Goal: Task Accomplishment & Management: Manage account settings

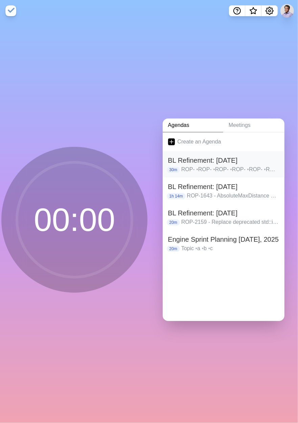
click at [211, 160] on h2 "BL Refinement: [DATE]" at bounding box center [223, 160] width 111 height 10
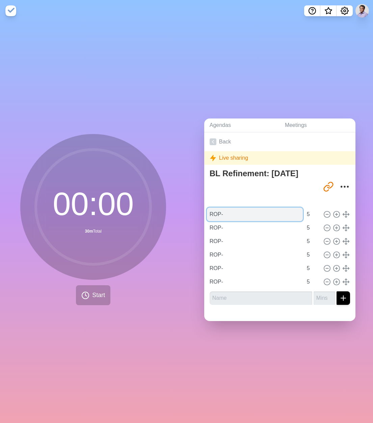
click at [245, 211] on input "ROP-" at bounding box center [255, 215] width 96 height 14
type input "R"
paste input "ROP-2291 - Prevent refill visits after the start of the day ROP-2290- Support a…"
type input "ROP-2291 - Prevent refill visits after the start of the day ROP-2290- Support a…"
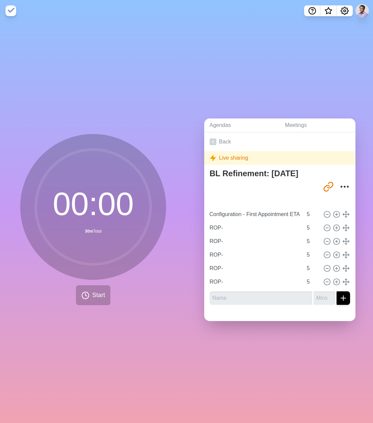
scroll to position [0, 0]
click at [251, 211] on input "ROP-2291 - Prevent refill visits after the start of the day ROP-2290- Support a…" at bounding box center [255, 215] width 96 height 14
drag, startPoint x: 223, startPoint y: 225, endPoint x: 168, endPoint y: 227, distance: 55.1
click at [168, 227] on div "00 : 00 30m Total Start Agendas Meetings Back Live sharing BL Refinement: Oct 1…" at bounding box center [186, 223] width 373 height 402
paste input "2290- Support a LogisticsModel on daily plan requests for capacity planning."
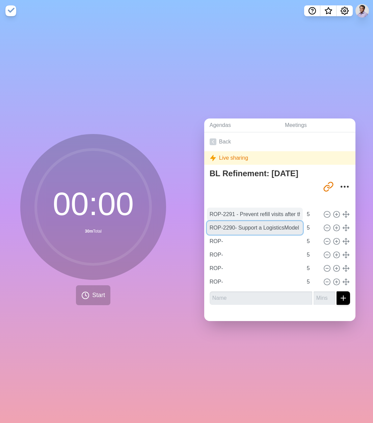
type input "ROP-2290- Support a LogisticsModel on daily plan requests for capacity planning."
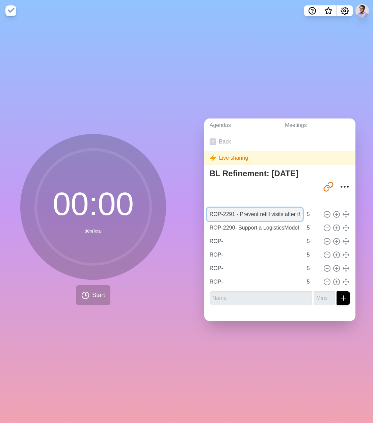
click at [233, 216] on input "ROP-2291 - Prevent refill visits after the start of the day ROP-2290- Support a…" at bounding box center [255, 215] width 96 height 14
click at [236, 208] on input "ROP-2291 - Prevent refill visits after the start of the day ROP-2290- Support a…" at bounding box center [255, 215] width 96 height 14
type input "ROP-2291 - Prevent refill visits after the start of the day"
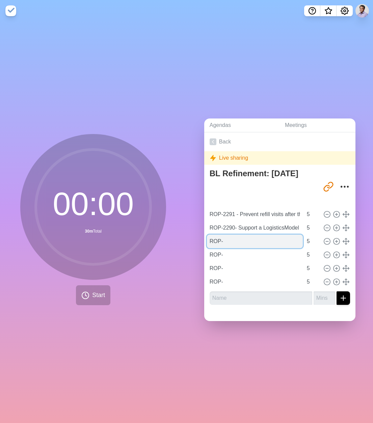
click at [227, 242] on input "ROP-" at bounding box center [255, 242] width 96 height 14
paste input "2289 - As Grafana is loaded, with Date range spanning further in the past, it d…"
type input "ROP-2289 - As Grafana is loaded, with Date range spanning further in the past, …"
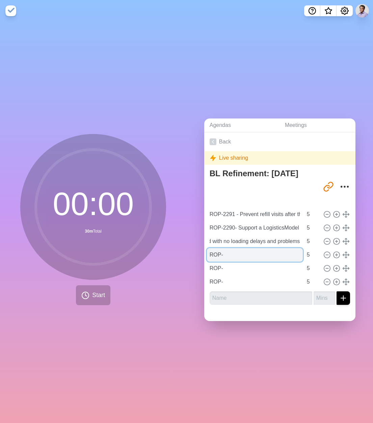
scroll to position [0, 0]
click at [223, 252] on input "ROP-" at bounding box center [255, 255] width 96 height 14
click at [232, 252] on input "ROP-" at bounding box center [255, 255] width 96 height 14
paste input "2220 - Support IWYU in the OP"
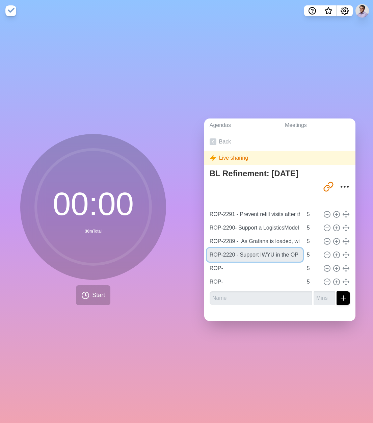
type input "ROP-2220 - Support IWYU in the OP"
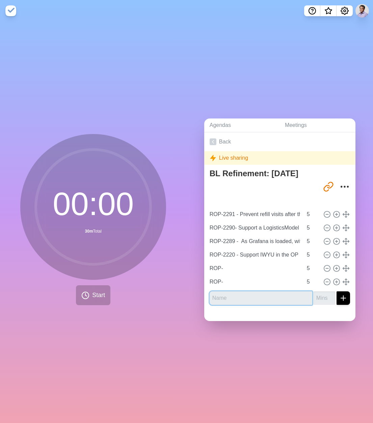
scroll to position [0, 0]
click at [266, 297] on input "text" at bounding box center [261, 298] width 103 height 14
click at [227, 300] on input "text" at bounding box center [261, 298] width 103 height 14
paste input "ROP-2296 - Legacy | Update the maxRequestSeconds in the Batch Request from 1410…"
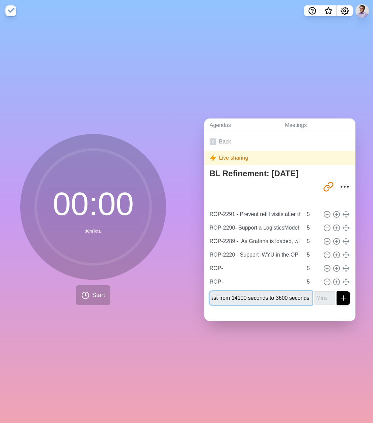
type input "ROP-2296 - Legacy | Update the maxRequestSeconds in the Batch Request from 1410…"
click at [297, 292] on input "1" at bounding box center [325, 298] width 22 height 14
click at [297, 292] on input "2" at bounding box center [325, 298] width 22 height 14
click at [297, 292] on input "3" at bounding box center [325, 298] width 22 height 14
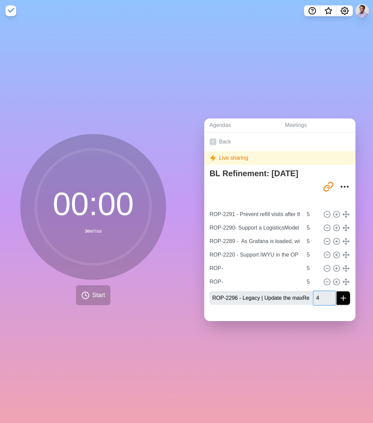
click at [297, 292] on input "4" at bounding box center [325, 298] width 22 height 14
click at [297, 292] on input "5" at bounding box center [325, 298] width 22 height 14
type input "6"
click at [297, 292] on input "6" at bounding box center [325, 298] width 22 height 14
click at [297, 294] on icon "submit" at bounding box center [343, 298] width 8 height 8
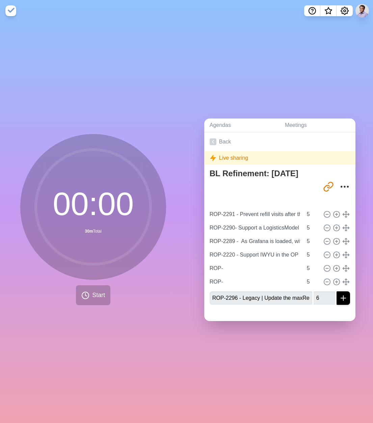
click at [276, 310] on div at bounding box center [279, 315] width 151 height 11
click at [297, 298] on line "submit" at bounding box center [343, 298] width 5 height 0
click at [284, 294] on input "ROP-2296 - Legacy | Update the maxRequestSeconds in the Batch Request from 1410…" at bounding box center [261, 298] width 103 height 14
click at [297, 291] on button "submit" at bounding box center [344, 298] width 14 height 14
click at [253, 318] on div "Agendas Meetings Back Live sharing BL Refinement: Oct 1 http://timeblocks.co/-O…" at bounding box center [280, 223] width 187 height 402
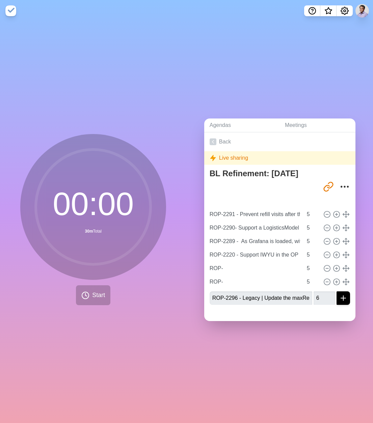
click at [254, 343] on div "Agendas Meetings Back Live sharing BL Refinement: Oct 1 http://timeblocks.co/-O…" at bounding box center [280, 223] width 187 height 402
click at [297, 296] on input "6" at bounding box center [325, 298] width 22 height 14
click at [297, 296] on button "submit" at bounding box center [344, 298] width 14 height 14
click at [297, 328] on div "Agendas Meetings Back Live sharing BL Refinement: Oct 1 http://timeblocks.co/-O…" at bounding box center [280, 223] width 187 height 402
click at [213, 138] on icon at bounding box center [213, 141] width 7 height 7
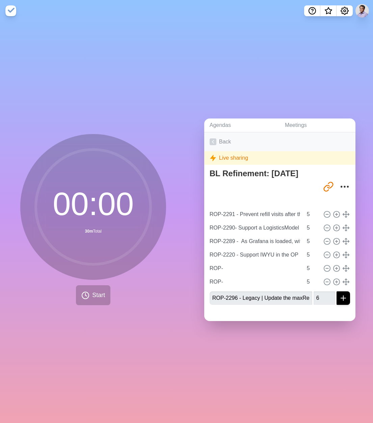
click at [211, 138] on icon at bounding box center [213, 141] width 7 height 7
click at [140, 366] on div "00 : 00 30m Total Start" at bounding box center [93, 223] width 187 height 402
click at [210, 370] on div "Agendas Meetings Back Live sharing BL Refinement: Oct 1 http://timeblocks.co/-O…" at bounding box center [280, 223] width 187 height 402
click at [240, 262] on input "ROP-" at bounding box center [255, 269] width 96 height 14
paste input "2296 - Legacy | Update the maxRequestSeconds in the Batch Request from 14100 se…"
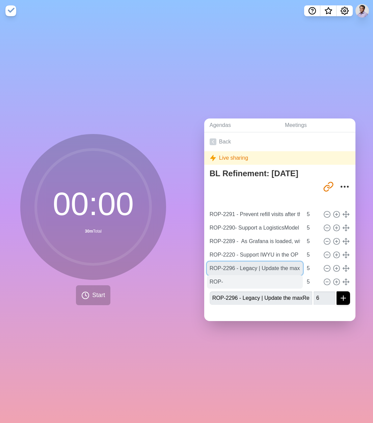
type input "ROP-2296 - Legacy | Update the maxRequestSeconds in the Batch Request from 1410…"
click at [241, 285] on input "ROP-" at bounding box center [255, 282] width 96 height 14
click at [237, 275] on input "ROP-" at bounding box center [255, 282] width 96 height 14
paste input "2203 - Create a stronger clang-debug toolchain"
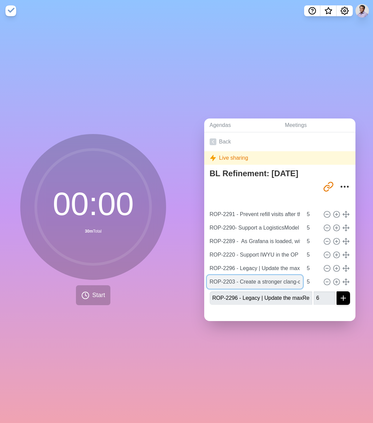
scroll to position [0, 43]
type input "ROP-2203 - Create a stronger clang-debug toolchain"
click at [273, 337] on div "Agendas Meetings Back Live sharing BL Refinement: Oct 1 http://timeblocks.co/-O…" at bounding box center [280, 223] width 187 height 402
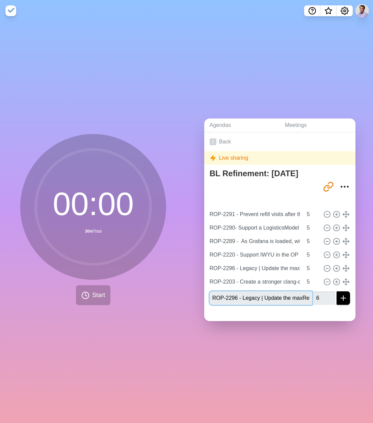
click at [285, 296] on input "ROP-2296 - Legacy | Update the maxRequestSeconds in the Batch Request from 1410…" at bounding box center [261, 298] width 103 height 14
click at [289, 310] on div at bounding box center [279, 315] width 151 height 11
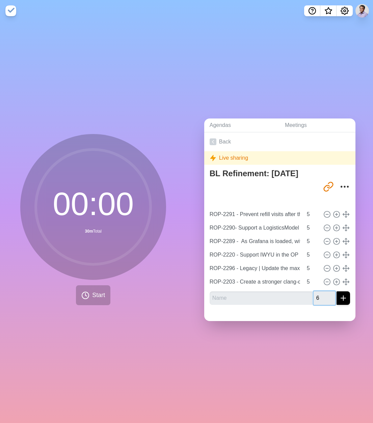
click at [297, 294] on input "6" at bounding box center [325, 298] width 22 height 14
click at [221, 291] on input "text" at bounding box center [261, 298] width 103 height 14
type input "ttt"
click at [297, 299] on icon "submit" at bounding box center [343, 298] width 8 height 8
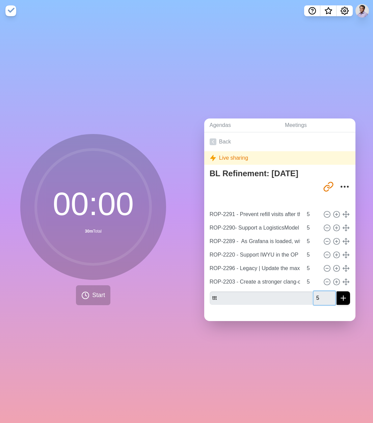
type input "5"
click at [297, 296] on input "5" at bounding box center [325, 298] width 22 height 14
click at [297, 294] on icon "submit" at bounding box center [343, 298] width 8 height 8
click at [297, 295] on icon "submit" at bounding box center [343, 298] width 8 height 8
click at [297, 316] on div at bounding box center [279, 315] width 151 height 11
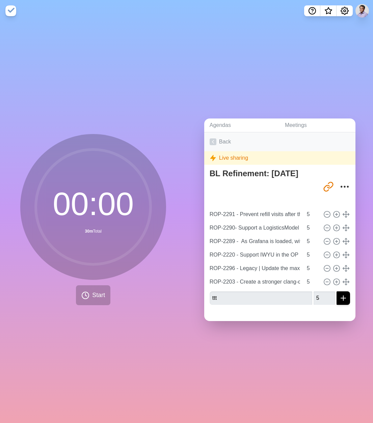
click at [212, 138] on icon at bounding box center [213, 141] width 7 height 7
click at [210, 139] on icon at bounding box center [213, 141] width 7 height 7
click at [232, 119] on link "Agendas" at bounding box center [241, 126] width 75 height 14
click at [226, 125] on link "Agendas" at bounding box center [241, 126] width 75 height 14
click at [292, 121] on link "Meetings" at bounding box center [318, 126] width 76 height 14
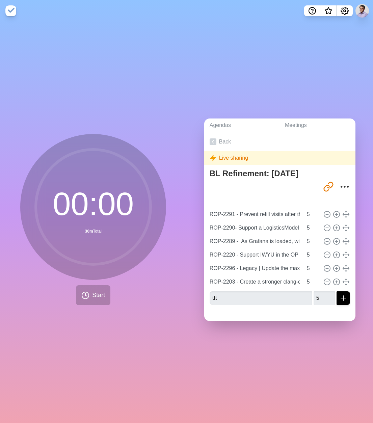
click at [289, 53] on div "Agendas Meetings Back Live sharing BL Refinement: Oct 1 http://timeblocks.co/-O…" at bounding box center [280, 223] width 187 height 402
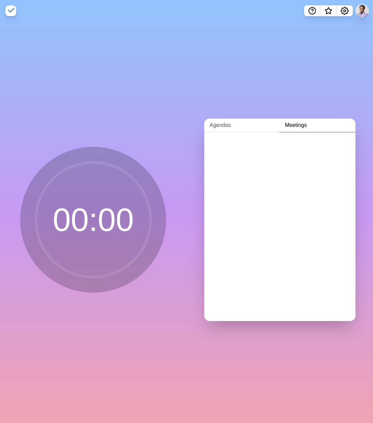
click at [213, 121] on link "Agendas" at bounding box center [241, 126] width 75 height 14
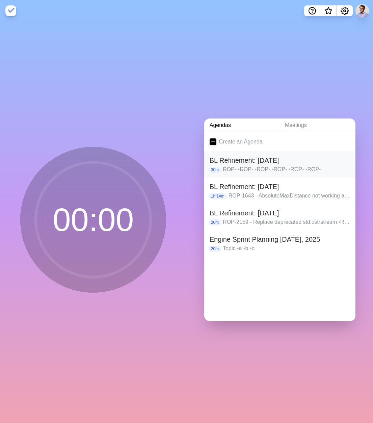
click at [235, 165] on p "ROP- • ROP- • ROP- • ROP- • ROP- • ROP-" at bounding box center [286, 169] width 127 height 8
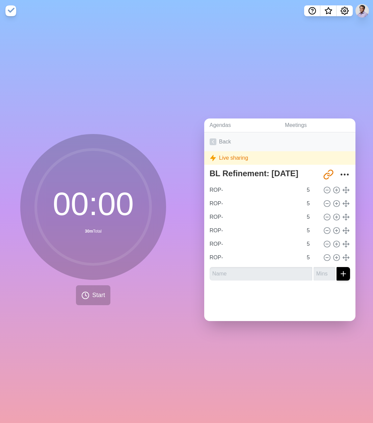
click at [210, 138] on icon at bounding box center [213, 141] width 7 height 7
click at [210, 140] on icon at bounding box center [213, 141] width 7 height 7
click at [250, 137] on link "Back" at bounding box center [279, 141] width 151 height 19
click at [211, 139] on icon at bounding box center [213, 141] width 7 height 7
click at [238, 91] on div "Agendas Meetings Back Live sharing BL Refinement: Oct 1 http://timeblocks.co/-O…" at bounding box center [280, 223] width 187 height 402
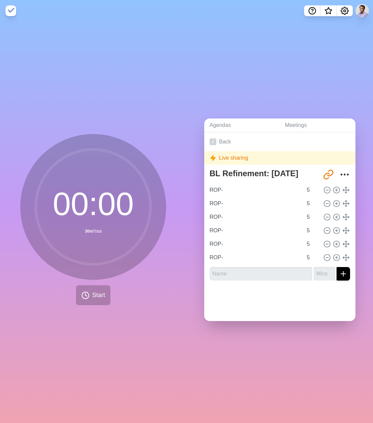
click at [14, 13] on img at bounding box center [10, 10] width 11 height 11
click at [348, 11] on icon "Settings" at bounding box center [344, 10] width 7 height 7
click at [343, 15] on button "Settings" at bounding box center [345, 10] width 16 height 11
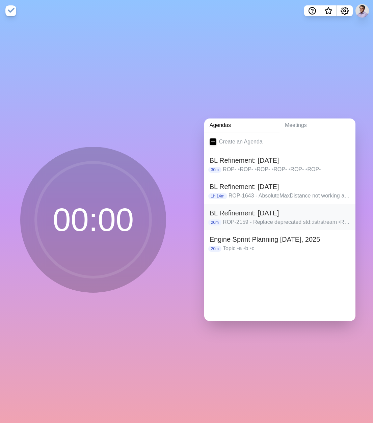
click at [273, 213] on h2 "BL Refinement: [DATE]" at bounding box center [280, 213] width 140 height 10
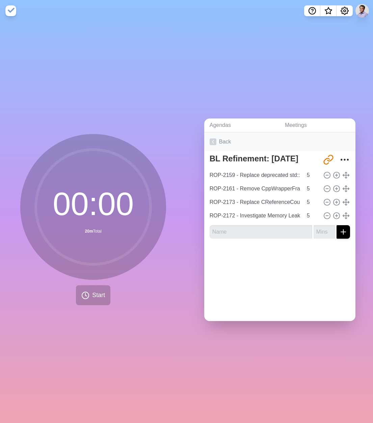
click at [211, 142] on icon at bounding box center [213, 141] width 7 height 7
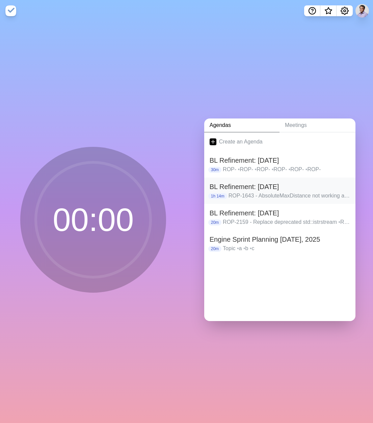
click at [253, 192] on p "ROP-1643 - AbsoluteMaxDistance not working as intended • ROP-2191 - Truck Capac…" at bounding box center [290, 196] width 122 height 8
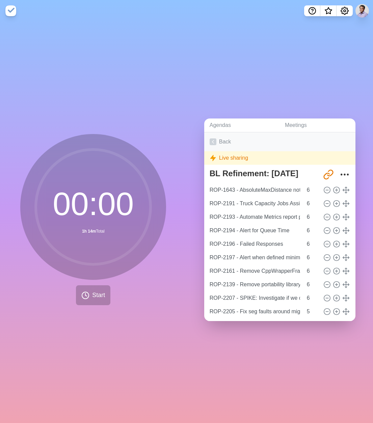
click at [224, 136] on link "Back" at bounding box center [279, 141] width 151 height 19
click at [221, 139] on link "Back" at bounding box center [279, 141] width 151 height 19
click at [210, 142] on icon at bounding box center [213, 141] width 7 height 7
click at [216, 138] on link "Back" at bounding box center [279, 141] width 151 height 19
click at [221, 136] on link "Back" at bounding box center [279, 141] width 151 height 19
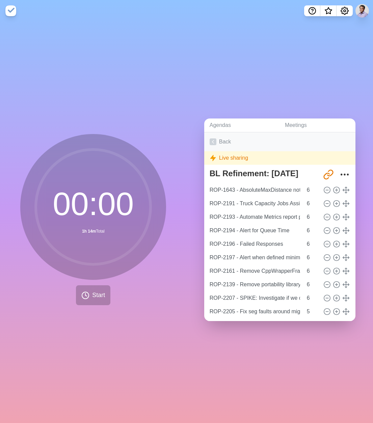
click at [215, 140] on link "Back" at bounding box center [279, 141] width 151 height 19
click at [210, 139] on icon at bounding box center [213, 141] width 7 height 7
click at [214, 127] on link "Agendas" at bounding box center [241, 126] width 75 height 14
click at [286, 124] on link "Meetings" at bounding box center [318, 126] width 76 height 14
click at [222, 123] on link "Agendas" at bounding box center [241, 126] width 75 height 14
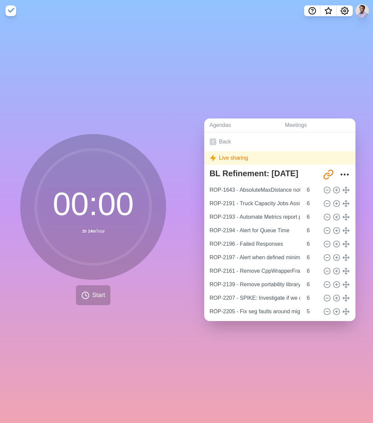
click at [7, 13] on img at bounding box center [10, 10] width 11 height 11
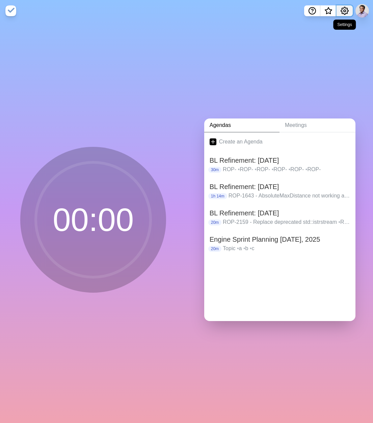
click at [343, 11] on icon "Settings" at bounding box center [345, 11] width 8 height 8
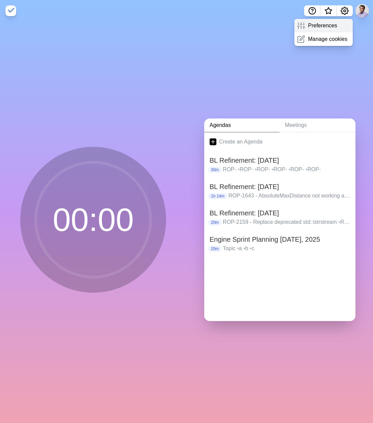
click at [335, 22] on p "Preferences" at bounding box center [322, 26] width 29 height 8
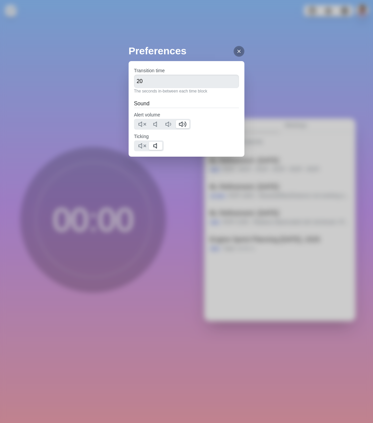
click at [243, 48] on div at bounding box center [239, 51] width 11 height 11
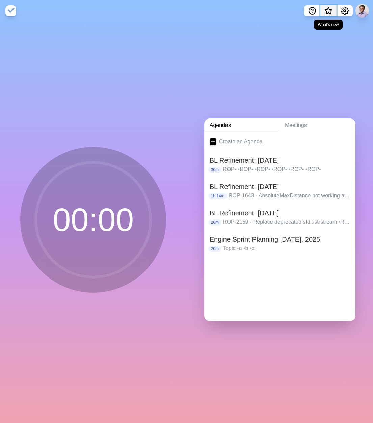
click at [326, 12] on span "What’s new" at bounding box center [328, 13] width 11 height 14
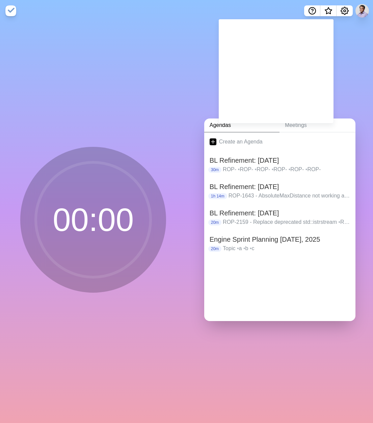
click at [349, 62] on div "Agendas Meetings Create an Agenda BL Refinement: Oct 1 30m ROP- • ROP- • ROP- •…" at bounding box center [280, 223] width 187 height 402
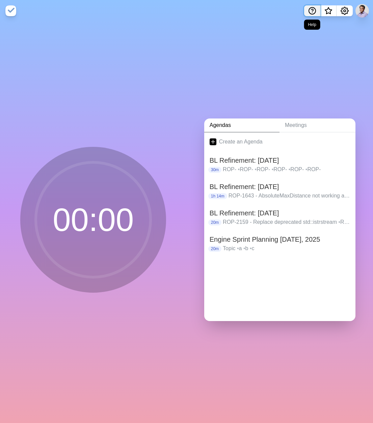
click at [313, 14] on circle "Help" at bounding box center [312, 10] width 7 height 7
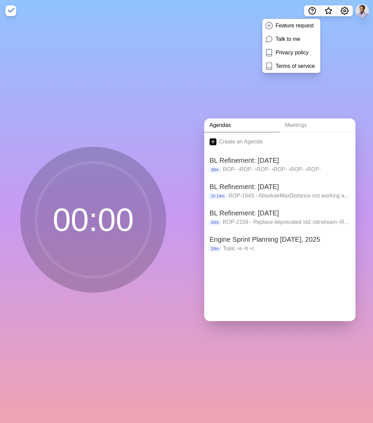
click at [330, 41] on div "Agendas Meetings Create an Agenda BL Refinement: Oct 1 30m ROP- • ROP- • ROP- •…" at bounding box center [280, 223] width 187 height 402
click at [311, 14] on circle "Help" at bounding box center [312, 10] width 7 height 7
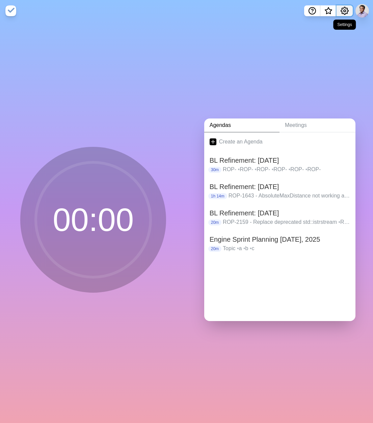
click at [345, 11] on circle "Settings" at bounding box center [345, 11] width 2 height 2
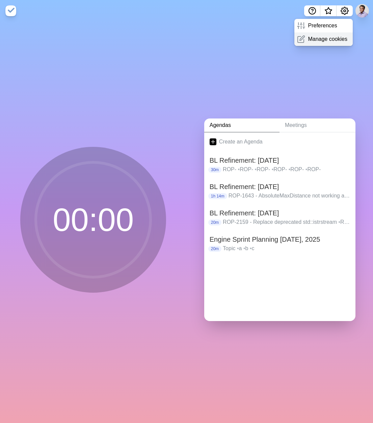
click at [333, 36] on p "Manage cookies" at bounding box center [328, 39] width 40 height 8
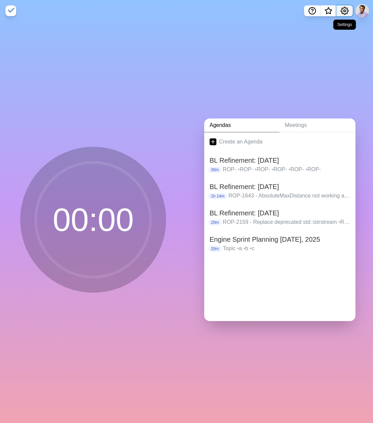
click at [340, 7] on button "Settings" at bounding box center [345, 10] width 16 height 11
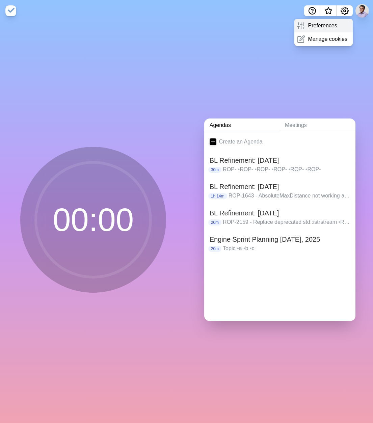
click at [340, 27] on div "Preferences" at bounding box center [323, 26] width 58 height 14
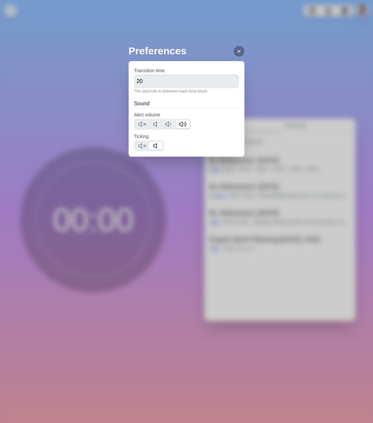
click at [244, 54] on div at bounding box center [239, 51] width 11 height 11
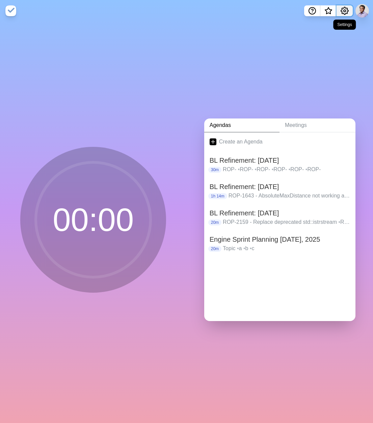
click at [343, 14] on icon "Settings" at bounding box center [344, 10] width 7 height 7
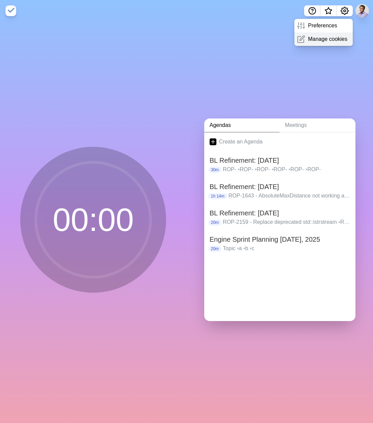
click at [323, 39] on p "Manage cookies" at bounding box center [328, 39] width 40 height 8
click at [268, 293] on div "Create an Agenda BL Refinement: Oct 1 30m ROP- • ROP- • ROP- • ROP- • ROP- • RO…" at bounding box center [279, 226] width 151 height 189
click at [294, 123] on link "Meetings" at bounding box center [318, 126] width 76 height 14
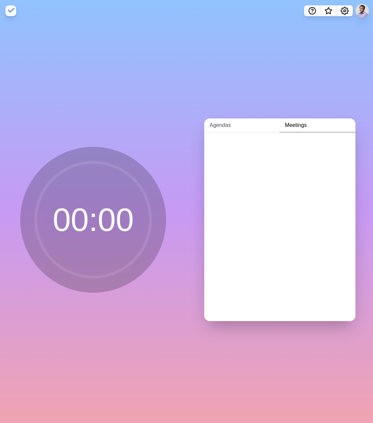
click at [224, 122] on link "Agendas" at bounding box center [241, 126] width 75 height 14
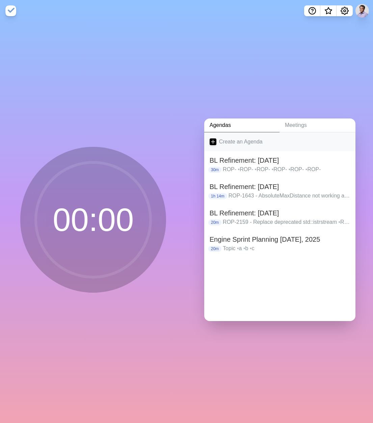
click at [231, 139] on link "Create an Agenda" at bounding box center [279, 141] width 151 height 19
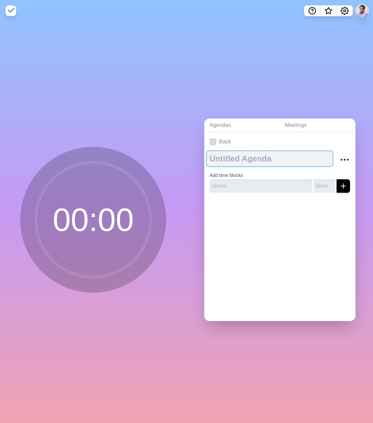
click at [240, 156] on textarea at bounding box center [270, 158] width 126 height 15
type textarea "Oct 1, 2025"
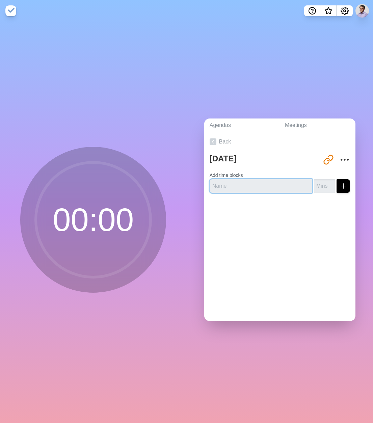
click at [258, 185] on input "text" at bounding box center [261, 186] width 103 height 14
paste input "ROP-2291 - Prevent refill visits after the start of the day"
type input "ROP-2291 - Prevent refill visits after the start of the day"
click at [339, 182] on icon "submit" at bounding box center [343, 186] width 8 height 8
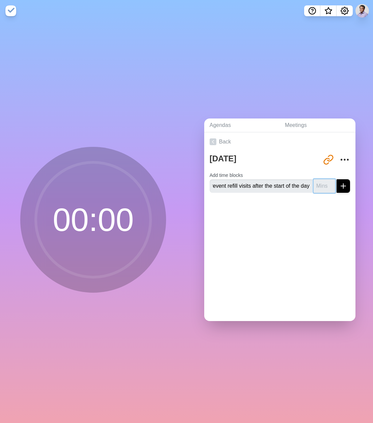
scroll to position [0, 0]
click at [323, 181] on input "1" at bounding box center [325, 186] width 22 height 14
click at [323, 181] on input "2" at bounding box center [325, 186] width 22 height 14
click at [322, 181] on input "3" at bounding box center [325, 186] width 22 height 14
click at [322, 181] on input "4" at bounding box center [325, 186] width 22 height 14
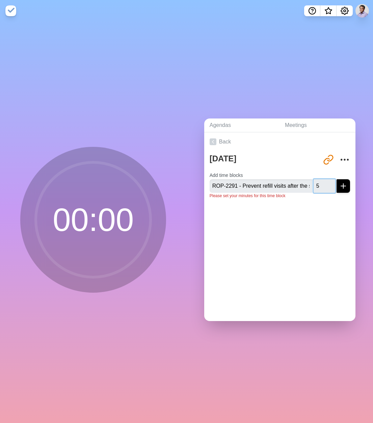
click at [322, 181] on input "5" at bounding box center [325, 186] width 22 height 14
type input "6"
click at [322, 181] on input "6" at bounding box center [325, 186] width 22 height 14
click at [339, 182] on icon "submit" at bounding box center [343, 186] width 8 height 8
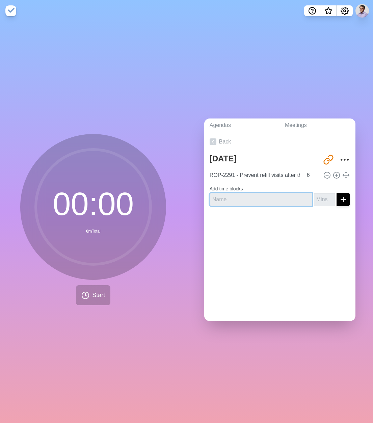
click at [274, 198] on input "text" at bounding box center [261, 200] width 103 height 14
click at [278, 201] on input "text" at bounding box center [261, 200] width 103 height 14
paste input "ROP-2290- Support a LogisticsModel on daily plan requests for capacity planning"
type input "ROP-2290- Support a LogisticsModel on daily plan requests for capacity planning"
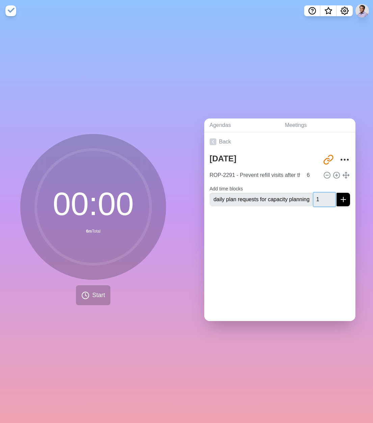
scroll to position [0, 0]
click at [322, 194] on input "1" at bounding box center [325, 200] width 22 height 14
click at [321, 193] on input "2" at bounding box center [325, 200] width 22 height 14
click at [321, 193] on input "3" at bounding box center [325, 200] width 22 height 14
click at [321, 193] on input "4" at bounding box center [325, 200] width 22 height 14
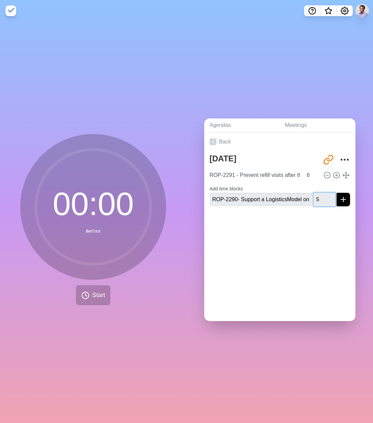
click at [321, 193] on input "5" at bounding box center [325, 200] width 22 height 14
type input "6"
click at [321, 193] on input "6" at bounding box center [325, 200] width 22 height 14
click at [339, 198] on icon "submit" at bounding box center [343, 200] width 8 height 8
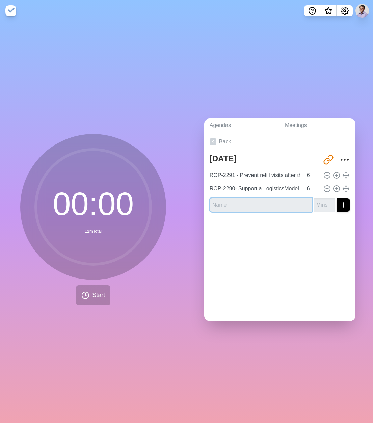
click at [261, 202] on input "text" at bounding box center [261, 205] width 103 height 14
paste input "ROP-2296 - Legacy | Update the maxRequestSeconds in the Batch Request from 1410…"
type input "ROP-2296 - Legacy | Update the maxRequestSeconds in the Batch Request from 1410…"
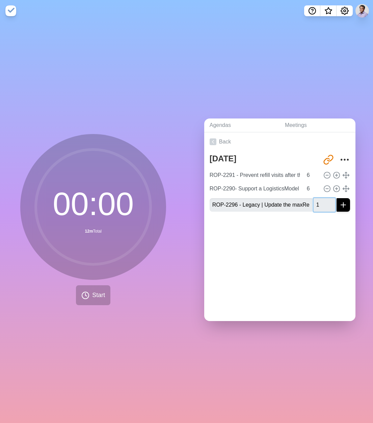
click at [321, 198] on input "1" at bounding box center [325, 205] width 22 height 14
click at [321, 198] on input "2" at bounding box center [325, 205] width 22 height 14
click at [321, 198] on input "3" at bounding box center [325, 205] width 22 height 14
click at [321, 198] on input "4" at bounding box center [325, 205] width 22 height 14
click at [321, 198] on input "5" at bounding box center [325, 205] width 22 height 14
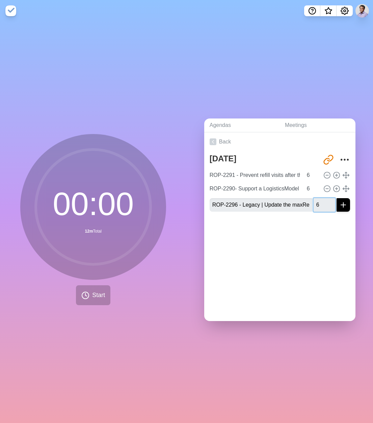
type input "6"
click at [321, 198] on input "6" at bounding box center [325, 205] width 22 height 14
click at [339, 201] on icon "submit" at bounding box center [343, 205] width 8 height 8
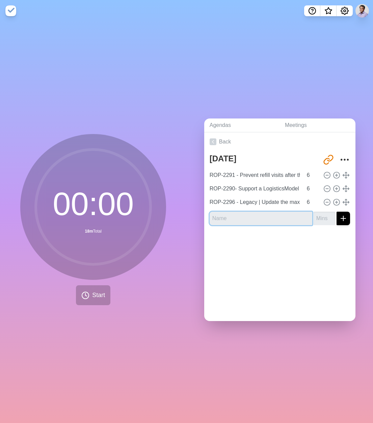
click at [261, 216] on input "text" at bounding box center [261, 219] width 103 height 14
paste input "ROP-2220 - Support IWYU in the OP"
type input "ROP-2220 - Support IWYU in the OP"
click at [321, 213] on input "1" at bounding box center [325, 219] width 22 height 14
click at [321, 213] on input "2" at bounding box center [325, 219] width 22 height 14
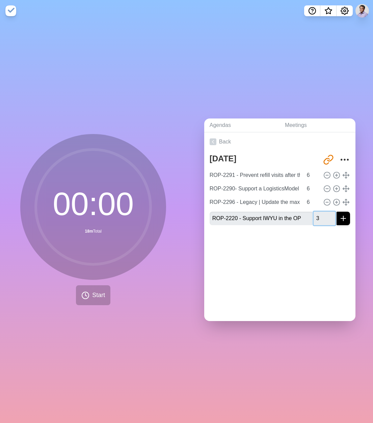
click at [321, 213] on input "3" at bounding box center [325, 219] width 22 height 14
click at [321, 213] on input "4" at bounding box center [325, 219] width 22 height 14
type input "5"
click at [321, 213] on input "5" at bounding box center [325, 219] width 22 height 14
click at [339, 214] on icon "submit" at bounding box center [343, 218] width 8 height 8
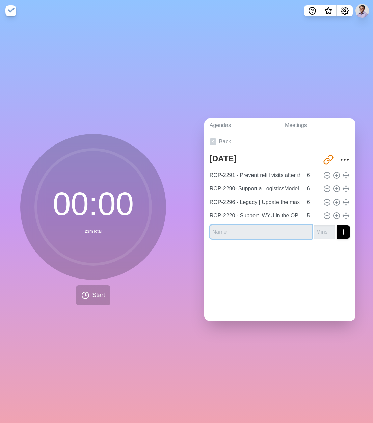
click at [241, 225] on input "text" at bounding box center [261, 232] width 103 height 14
paste input "ROP-2289 - As Grafana is loaded, with Date range spanning further in the past, …"
type input "ROP-2289 - As Grafana is loaded, with Date range spanning further in the past, …"
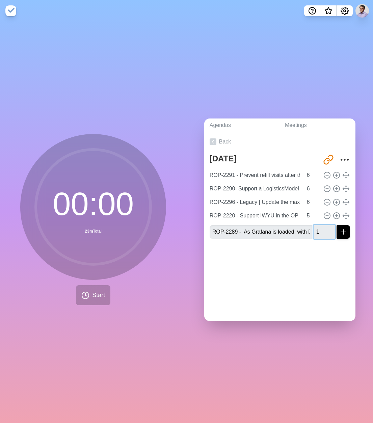
click at [321, 226] on input "1" at bounding box center [325, 232] width 22 height 14
click at [321, 226] on input "2" at bounding box center [325, 232] width 22 height 14
click at [321, 226] on input "3" at bounding box center [325, 232] width 22 height 14
click at [321, 226] on input "4" at bounding box center [325, 232] width 22 height 14
type input "5"
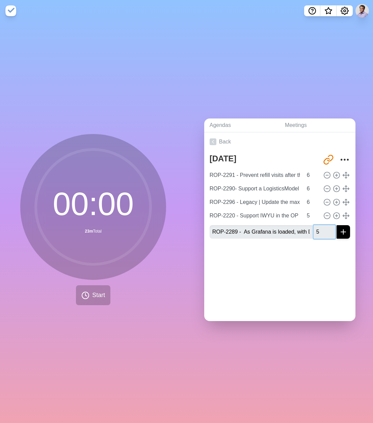
click at [321, 226] on input "5" at bounding box center [325, 232] width 22 height 14
click at [339, 230] on icon "submit" at bounding box center [343, 232] width 8 height 8
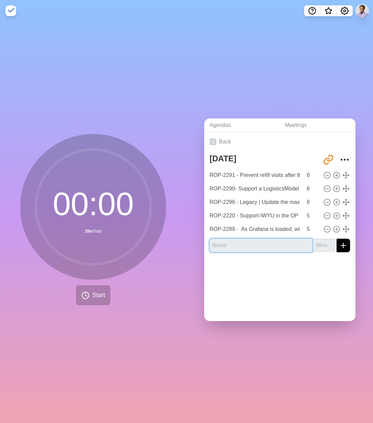
click at [266, 241] on input "text" at bounding box center [261, 246] width 103 height 14
paste input "ROP-2203 - Create a stronger clang-debug toolchain"
type input "ROP-2203 - Create a stronger clang-debug toolchain"
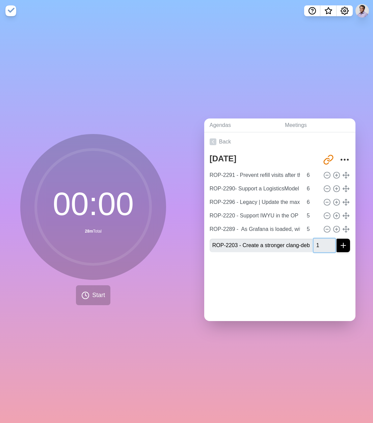
click at [323, 239] on input "1" at bounding box center [325, 246] width 22 height 14
click at [323, 239] on input "2" at bounding box center [325, 246] width 22 height 14
click at [323, 239] on input "3" at bounding box center [325, 246] width 22 height 14
click at [323, 239] on input "4" at bounding box center [325, 246] width 22 height 14
type input "5"
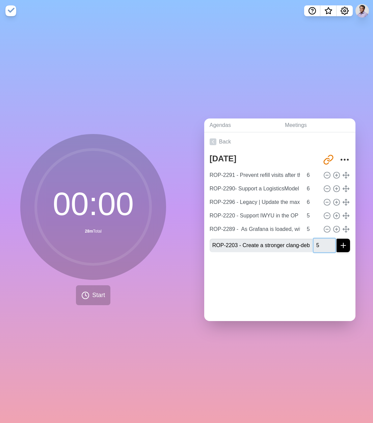
click at [323, 239] on input "5" at bounding box center [325, 246] width 22 height 14
click at [339, 241] on icon "submit" at bounding box center [343, 245] width 8 height 8
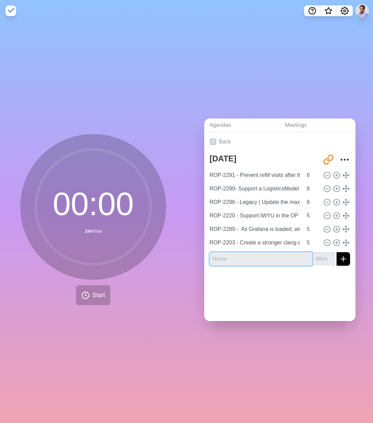
click at [248, 259] on input "text" at bounding box center [261, 259] width 103 height 14
paste input "ROP-2189 - Write json api for suggest and assist in the OP"
type input "ROP-2189 - Write json api for suggest and assist in the OP"
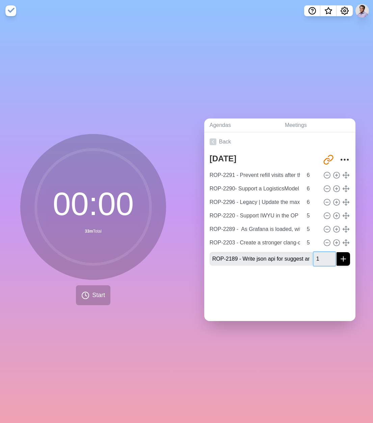
click at [323, 252] on input "1" at bounding box center [325, 259] width 22 height 14
click at [323, 252] on input "2" at bounding box center [325, 259] width 22 height 14
click at [323, 252] on input "3" at bounding box center [325, 259] width 22 height 14
click at [323, 252] on input "4" at bounding box center [325, 259] width 22 height 14
type input "5"
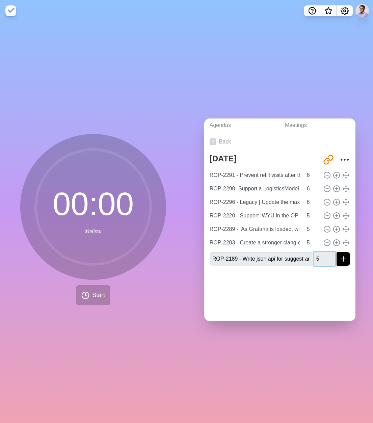
click at [323, 252] on input "5" at bounding box center [325, 259] width 22 height 14
click at [340, 254] on div "Oct 1, 2025 http://timeblocks.co/nMVrHuhFA2Wcf8x5p8Vj ROP-2291 - Prevent refill…" at bounding box center [279, 211] width 151 height 120
click at [339, 257] on icon "submit" at bounding box center [343, 259] width 8 height 8
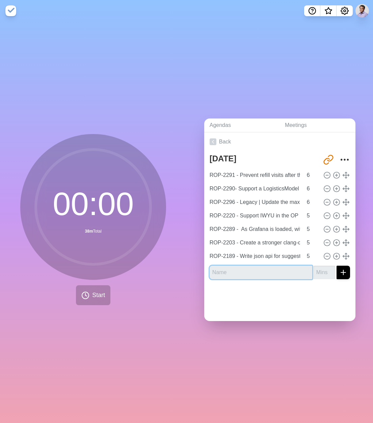
click at [226, 273] on input "text" at bounding box center [261, 273] width 103 height 14
paste input "ROP-2184 - refactor changeVisitStatusAssignmentOrSequence api in dailyPlanContr…"
type input "ROP-2184 - refactor changeVisitStatusAssignmentOrSequence api in dailyPlanContr…"
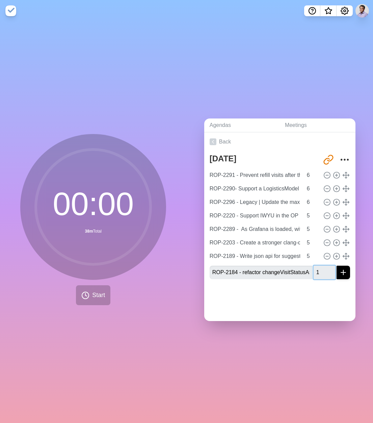
click at [323, 267] on input "1" at bounding box center [325, 273] width 22 height 14
click at [323, 267] on input "2" at bounding box center [325, 273] width 22 height 14
click at [323, 267] on input "3" at bounding box center [325, 273] width 22 height 14
click at [324, 266] on input "4" at bounding box center [325, 273] width 22 height 14
type input "5"
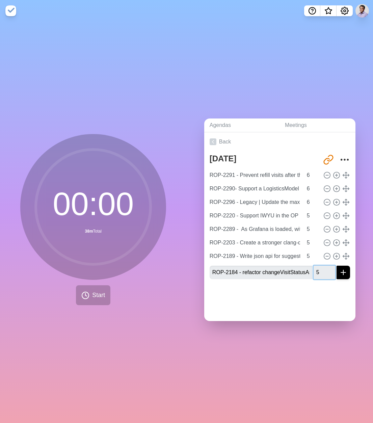
click at [324, 266] on input "5" at bounding box center [325, 273] width 22 height 14
click at [339, 268] on icon "submit" at bounding box center [343, 272] width 8 height 8
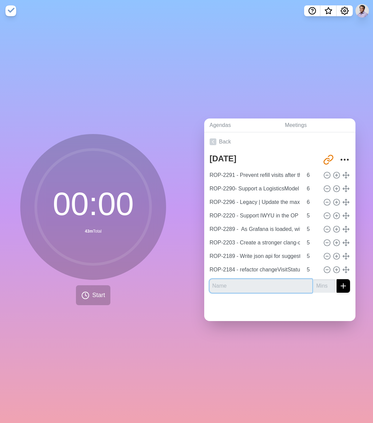
click at [242, 280] on input "text" at bounding box center [261, 286] width 103 height 14
paste input "ROP-2161 - Remove CppWrapperFramework library and the rest of the COM abstracti…"
type input "ROP-2161 - Remove CppWrapperFramework library and the rest of the COM abstracti…"
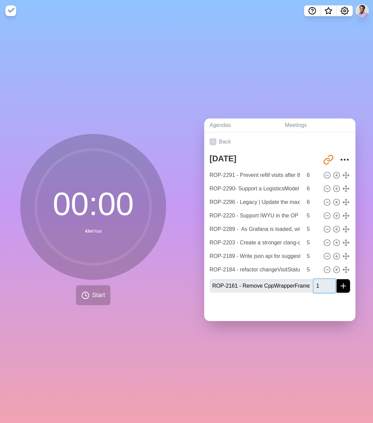
click at [321, 279] on input "1" at bounding box center [325, 286] width 22 height 14
click at [321, 279] on input "2" at bounding box center [325, 286] width 22 height 14
click at [321, 279] on input "3" at bounding box center [325, 286] width 22 height 14
click at [321, 279] on input "4" at bounding box center [325, 286] width 22 height 14
type input "5"
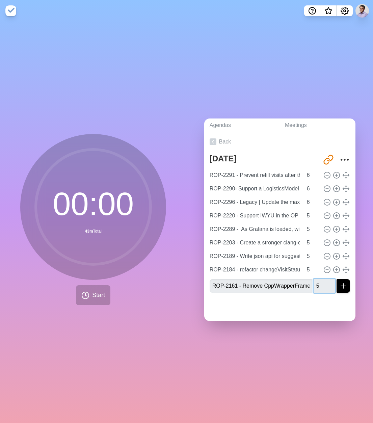
click at [321, 279] on input "5" at bounding box center [325, 286] width 22 height 14
click at [339, 285] on icon "submit" at bounding box center [343, 286] width 8 height 8
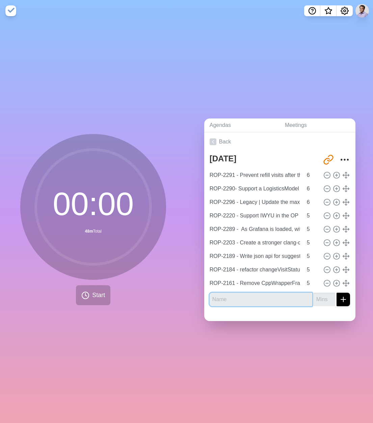
click at [227, 298] on input "text" at bounding box center [261, 300] width 103 height 14
paste input "ROP-2196 - Failed Responses"
type input "ROP-2196 - Failed Responses"
click at [323, 294] on input "1" at bounding box center [325, 300] width 22 height 14
click at [323, 294] on input "2" at bounding box center [325, 300] width 22 height 14
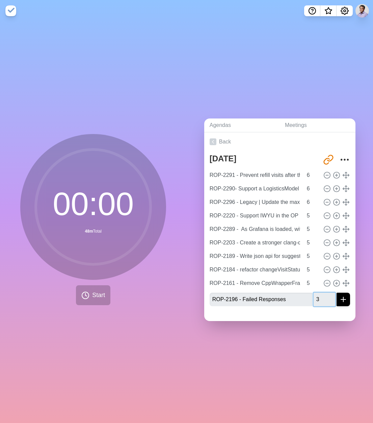
click at [323, 294] on input "3" at bounding box center [325, 300] width 22 height 14
click at [323, 294] on input "4" at bounding box center [325, 300] width 22 height 14
type input "5"
click at [323, 294] on input "5" at bounding box center [325, 300] width 22 height 14
click at [339, 295] on icon "submit" at bounding box center [343, 299] width 8 height 8
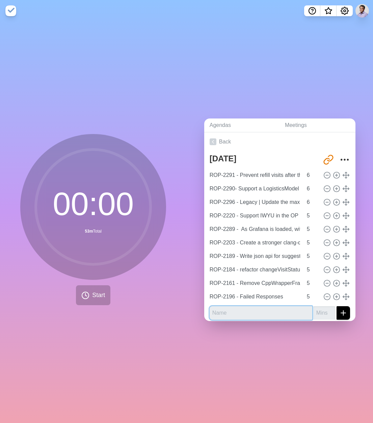
click at [245, 310] on input "text" at bounding box center [261, 313] width 103 height 14
paste input "ROP-1643 - Plan for adding AbsoluteMaximumDistance to the Resource/Vehicle"
type input "ROP-1643 - Plan for adding AbsoluteMaximumDistance to the Resource/Vehicle"
click at [323, 308] on input "1" at bounding box center [325, 313] width 22 height 14
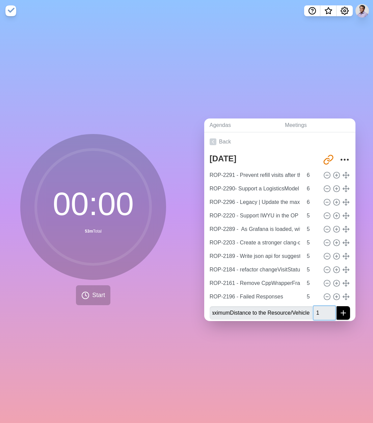
scroll to position [0, 0]
click at [323, 308] on input "2" at bounding box center [325, 313] width 22 height 14
click at [323, 308] on input "3" at bounding box center [325, 313] width 22 height 14
click at [323, 308] on input "4" at bounding box center [325, 313] width 22 height 14
type input "5"
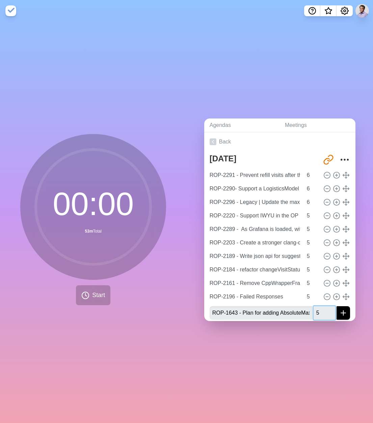
click at [323, 308] on input "5" at bounding box center [325, 313] width 22 height 14
click at [339, 309] on icon "submit" at bounding box center [343, 313] width 8 height 8
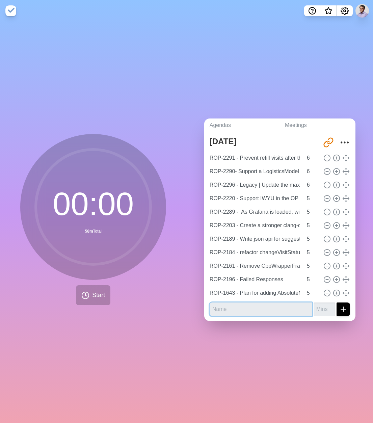
click at [257, 306] on input "text" at bounding box center [261, 310] width 103 height 14
paste input "ROP-2070 - Remove new SuggestAppointments logic"
type input "ROP-2070 - Remove new SuggestAppointments logic"
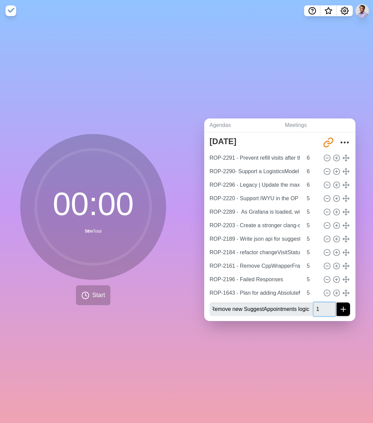
click at [321, 303] on input "1" at bounding box center [325, 310] width 22 height 14
click at [321, 303] on input "2" at bounding box center [325, 310] width 22 height 14
click at [321, 303] on input "3" at bounding box center [325, 310] width 22 height 14
click at [321, 303] on input "4" at bounding box center [325, 310] width 22 height 14
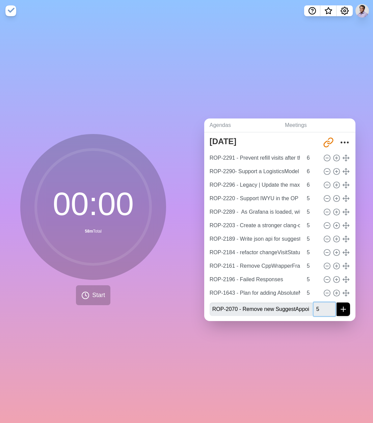
type input "5"
click at [321, 303] on input "5" at bounding box center [325, 310] width 22 height 14
click at [339, 305] on icon "submit" at bounding box center [343, 309] width 8 height 8
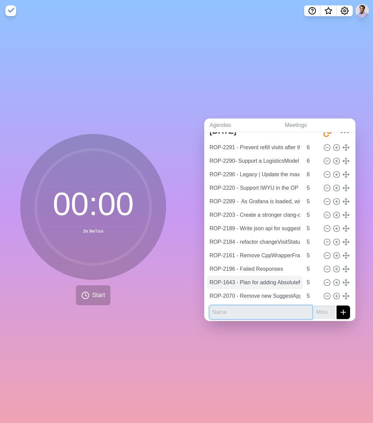
scroll to position [31, 0]
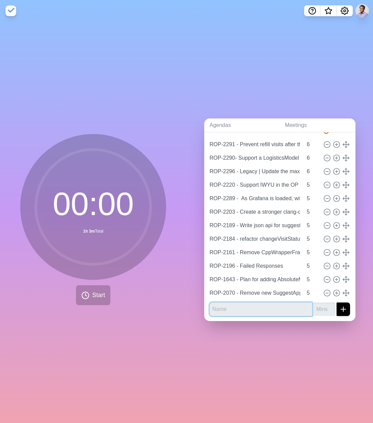
click at [272, 303] on input "text" at bounding box center [261, 310] width 103 height 14
paste input "ROP-2036 - OP: Investigate and mitigate nanodbc "0000" error"
type input "ROP-2036 - OP: Investigate and mitigate nanodbc "0000" error"
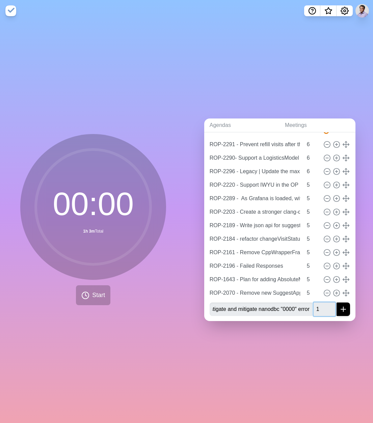
click at [320, 303] on input "1" at bounding box center [325, 310] width 22 height 14
click at [320, 303] on input "2" at bounding box center [325, 310] width 22 height 14
click at [320, 303] on input "3" at bounding box center [325, 310] width 22 height 14
click at [320, 303] on input "4" at bounding box center [325, 310] width 22 height 14
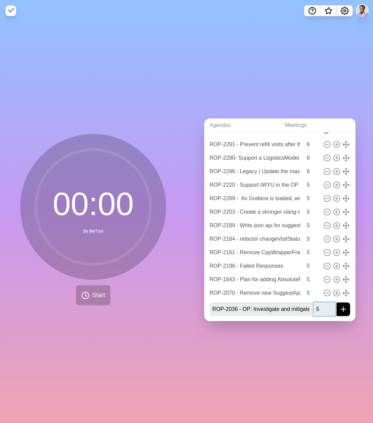
type input "5"
click at [321, 303] on input "5" at bounding box center [325, 310] width 22 height 14
click at [339, 306] on icon "submit" at bounding box center [343, 309] width 8 height 8
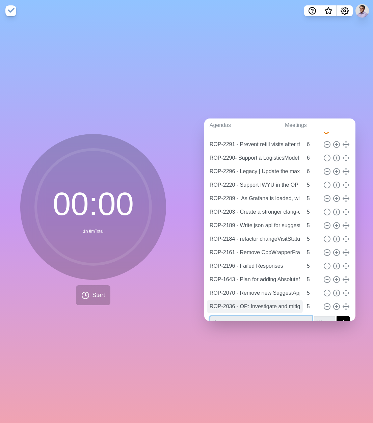
scroll to position [44, 0]
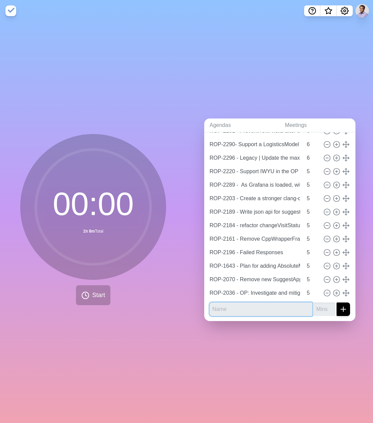
click at [234, 304] on input "text" at bounding box center [261, 310] width 103 height 14
paste input "ROP-1787 - Remove thrift from op"
type input "ROP-1787 - Remove thrift from op"
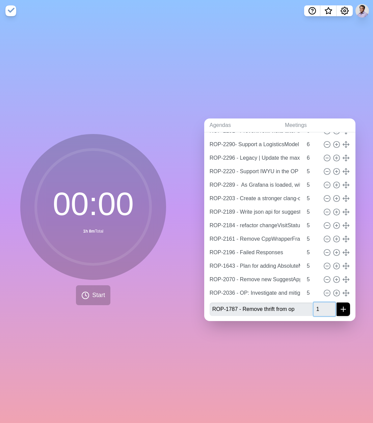
click at [322, 304] on input "1" at bounding box center [325, 310] width 22 height 14
click at [322, 304] on input "2" at bounding box center [325, 310] width 22 height 14
click at [322, 304] on input "3" at bounding box center [325, 310] width 22 height 14
click at [322, 304] on input "4" at bounding box center [325, 310] width 22 height 14
type input "5"
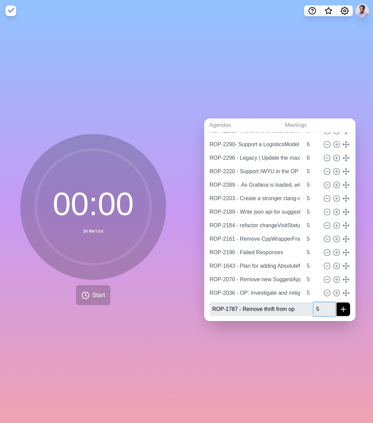
click at [322, 304] on input "5" at bounding box center [325, 310] width 22 height 14
click at [339, 305] on icon "submit" at bounding box center [343, 309] width 8 height 8
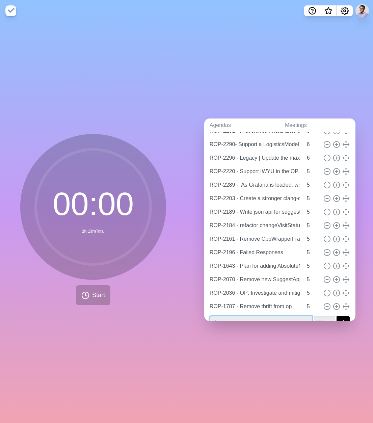
scroll to position [58, 0]
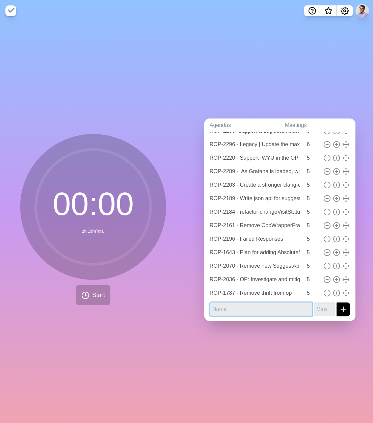
click at [252, 306] on input "text" at bounding box center [261, 310] width 103 height 14
paste input "ROP-1346 - Within MS Optimization - Support MultiDay Resource Profile"
type input "ROP-1346 - Within MS Optimization - Support MultiDay Resource Profile"
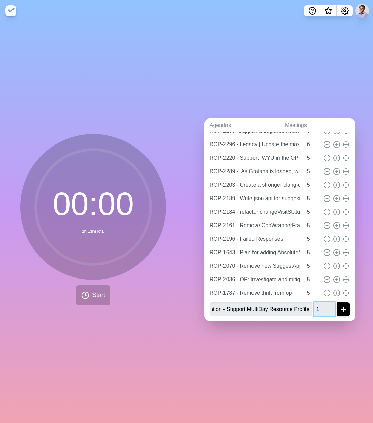
scroll to position [0, 0]
click at [323, 304] on input "1" at bounding box center [325, 310] width 22 height 14
click at [323, 304] on input "2" at bounding box center [325, 310] width 22 height 14
click at [323, 304] on input "3" at bounding box center [325, 310] width 22 height 14
click at [323, 304] on input "4" at bounding box center [325, 310] width 22 height 14
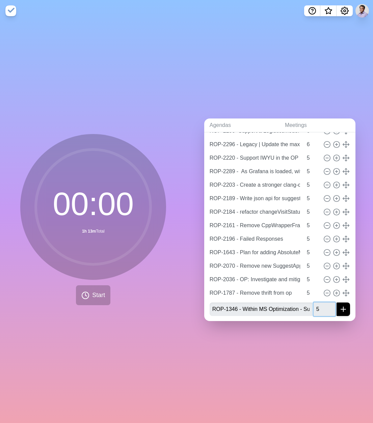
type input "5"
click at [323, 304] on input "5" at bounding box center [325, 310] width 22 height 14
click at [339, 305] on icon "submit" at bounding box center [343, 309] width 8 height 8
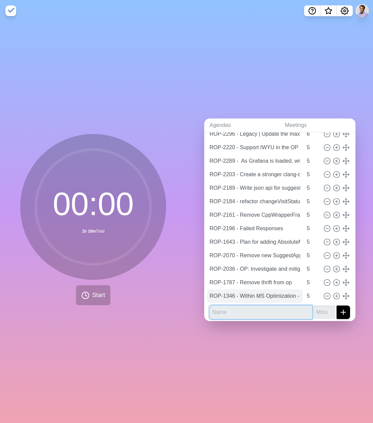
scroll to position [71, 0]
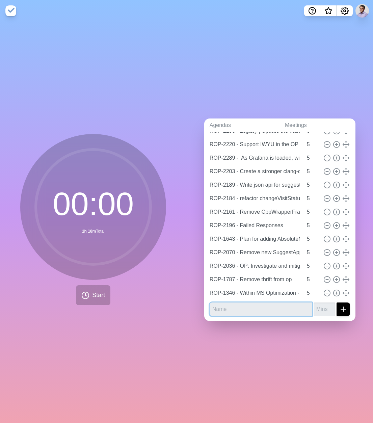
click at [277, 304] on input "text" at bounding box center [261, 310] width 103 height 14
paste input "ROP-1297 - Route - Optimization Profile Custom Configuration - First Appointmen…"
type input "ROP-1297 - Route - Optimization Profile Custom Configuration - First Appointmen…"
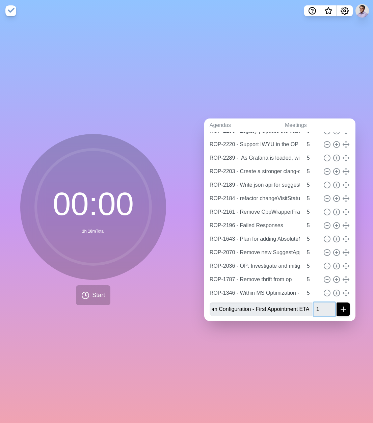
scroll to position [0, 0]
click at [321, 304] on input "1" at bounding box center [325, 310] width 22 height 14
click at [321, 304] on input "2" at bounding box center [325, 310] width 22 height 14
click at [321, 304] on input "3" at bounding box center [325, 310] width 22 height 14
click at [321, 304] on input "4" at bounding box center [325, 310] width 22 height 14
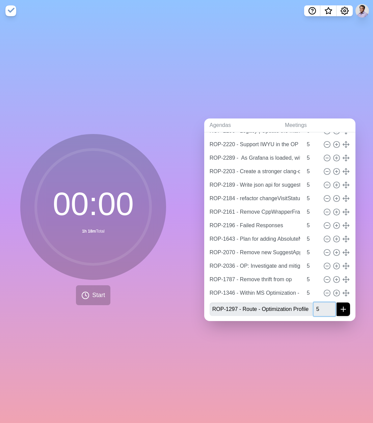
type input "5"
click at [321, 304] on input "5" at bounding box center [325, 310] width 22 height 14
click at [339, 305] on icon "submit" at bounding box center [343, 309] width 8 height 8
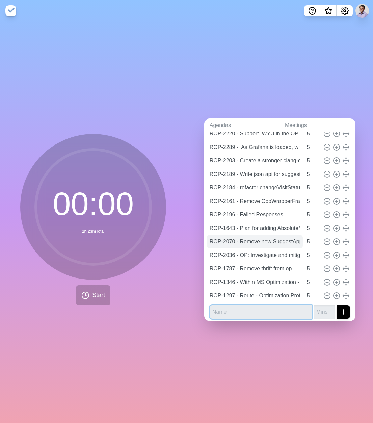
scroll to position [85, 0]
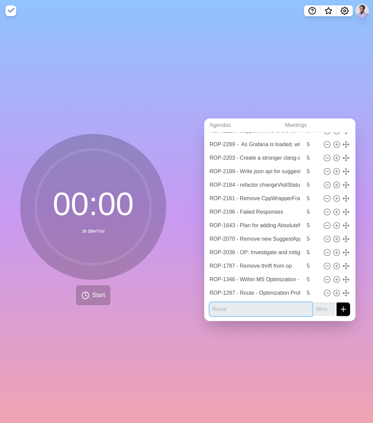
click at [213, 308] on input "text" at bounding box center [261, 310] width 103 height 14
paste input "ROP-2298 - Plan Fail With Time Out Error"
type input "ROP-2298 - Plan Fail With Time Out Error"
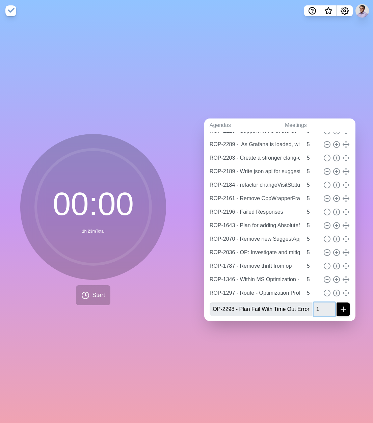
click at [323, 303] on input "1" at bounding box center [325, 310] width 22 height 14
click at [323, 303] on input "2" at bounding box center [325, 310] width 22 height 14
click at [323, 303] on input "3" at bounding box center [325, 310] width 22 height 14
click at [323, 303] on input "4" at bounding box center [325, 310] width 22 height 14
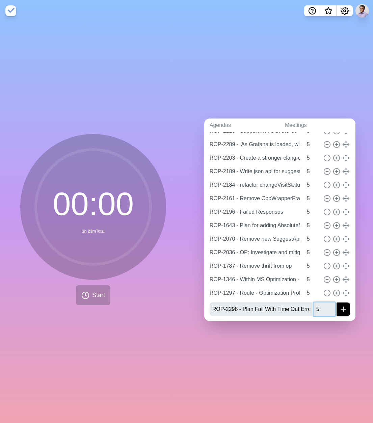
type input "5"
click at [323, 303] on input "5" at bounding box center [325, 310] width 22 height 14
click at [339, 306] on icon "submit" at bounding box center [343, 309] width 8 height 8
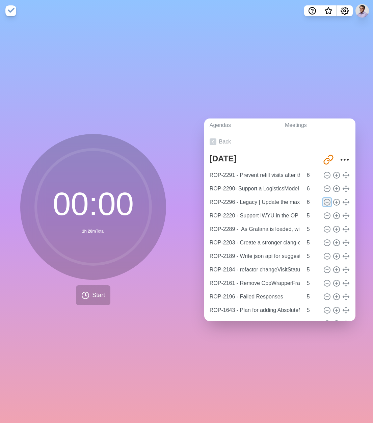
click at [323, 198] on button at bounding box center [327, 202] width 8 height 8
type input "ROP-2220 - Support IWYU in the OP"
type input "5"
type input "ROP-2289 - As Grafana is loaded, with Date range spanning further in the past, …"
type input "ROP-2203 - Create a stronger clang-debug toolchain"
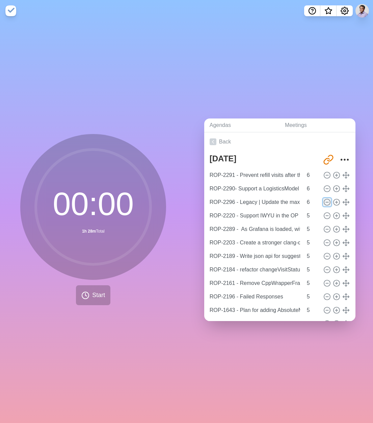
type input "ROP-2189 - Write json api for suggest and assist in the OP"
type input "ROP-2184 - refactor changeVisitStatusAssignmentOrSequence api in dailyPlanContr…"
type input "ROP-2161 - Remove CppWrapperFramework library and the rest of the COM abstracti…"
type input "ROP-2196 - Failed Responses"
type input "ROP-1643 - Plan for adding AbsoluteMaximumDistance to the Resource/Vehicle"
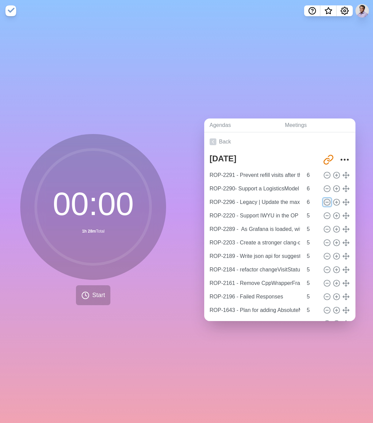
type input "ROP-2070 - Remove new SuggestAppointments logic"
type input "ROP-2036 - OP: Investigate and mitigate nanodbc "0000" error"
type input "ROP-1787 - Remove thrift from op"
type input "ROP-1346 - Within MS Optimization - Support MultiDay Resource Profile"
type input "ROP-1297 - Route - Optimization Profile Custom Configuration - First Appointmen…"
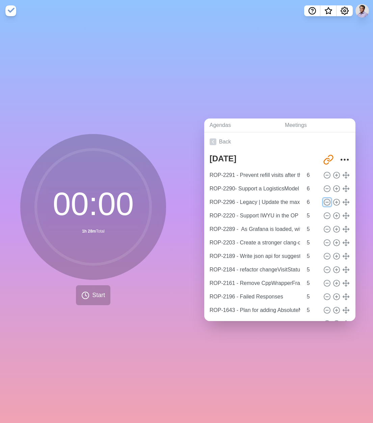
type input "ROP-2298 - Plan Fail With Time Out Error"
click at [324, 172] on icon at bounding box center [327, 175] width 7 height 7
type input "ROP-2290- Support a LogisticsModel on daily plan requests for capacity planning"
type input "ROP-2220 - Support IWYU in the OP"
type input "5"
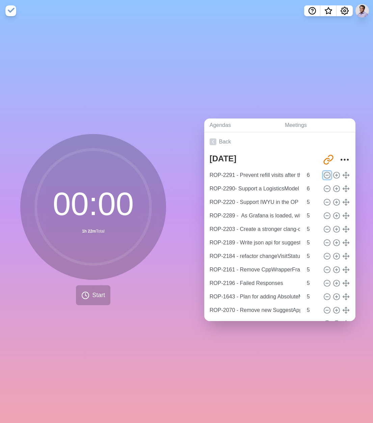
type input "ROP-2289 - As Grafana is loaded, with Date range spanning further in the past, …"
type input "ROP-2203 - Create a stronger clang-debug toolchain"
type input "ROP-2189 - Write json api for suggest and assist in the OP"
type input "ROP-2184 - refactor changeVisitStatusAssignmentOrSequence api in dailyPlanContr…"
type input "ROP-2161 - Remove CppWrapperFramework library and the rest of the COM abstracti…"
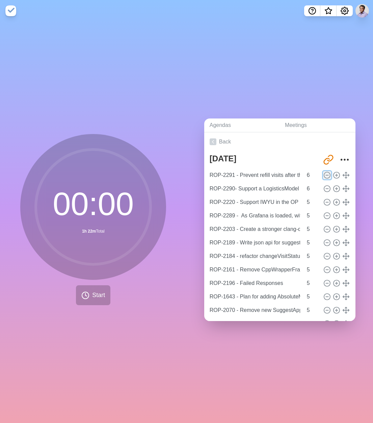
type input "ROP-2196 - Failed Responses"
type input "ROP-1643 - Plan for adding AbsoluteMaximumDistance to the Resource/Vehicle"
type input "ROP-2070 - Remove new SuggestAppointments logic"
type input "ROP-2036 - OP: Investigate and mitigate nanodbc "0000" error"
type input "ROP-1787 - Remove thrift from op"
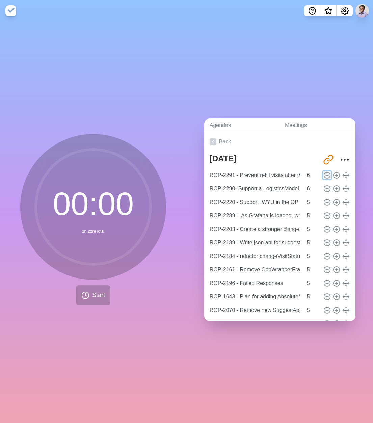
type input "ROP-1346 - Within MS Optimization - Support MultiDay Resource Profile"
type input "ROP-1297 - Route - Optimization Profile Custom Configuration - First Appointmen…"
type input "ROP-2298 - Plan Fail With Time Out Error"
click at [324, 173] on icon at bounding box center [327, 175] width 7 height 7
type input "ROP-2220 - Support IWYU in the OP"
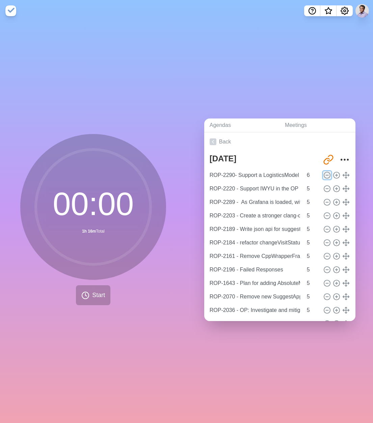
type input "5"
type input "ROP-2289 - As Grafana is loaded, with Date range spanning further in the past, …"
type input "ROP-2203 - Create a stronger clang-debug toolchain"
type input "ROP-2189 - Write json api for suggest and assist in the OP"
type input "ROP-2184 - refactor changeVisitStatusAssignmentOrSequence api in dailyPlanContr…"
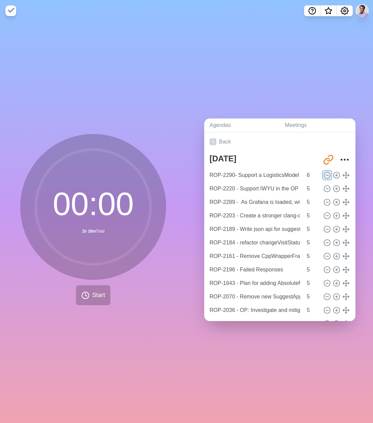
type input "ROP-2161 - Remove CppWrapperFramework library and the rest of the COM abstracti…"
type input "ROP-2196 - Failed Responses"
type input "ROP-1643 - Plan for adding AbsoluteMaximumDistance to the Resource/Vehicle"
type input "ROP-2070 - Remove new SuggestAppointments logic"
type input "ROP-2036 - OP: Investigate and mitigate nanodbc "0000" error"
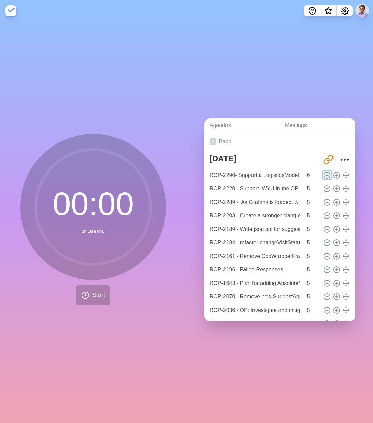
type input "ROP-1787 - Remove thrift from op"
type input "ROP-1346 - Within MS Optimization - Support MultiDay Resource Profile"
type input "ROP-1297 - Route - Optimization Profile Custom Configuration - First Appointmen…"
type input "ROP-2298 - Plan Fail With Time Out Error"
click at [339, 155] on icon "More" at bounding box center [344, 159] width 11 height 11
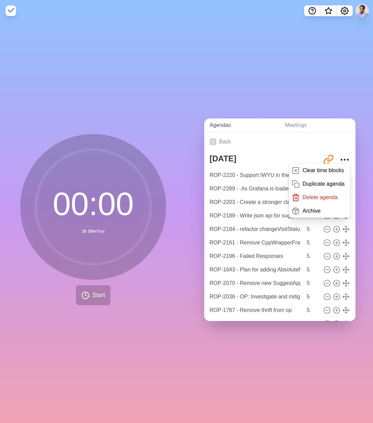
click at [270, 124] on link "Agendas" at bounding box center [241, 126] width 75 height 14
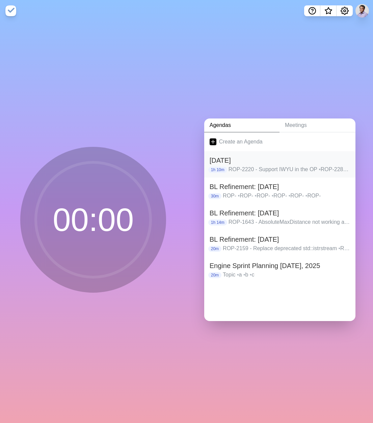
click at [251, 169] on p "ROP-2220 - Support IWYU in the OP • ROP-2289 - As Grafana is loaded, with Date …" at bounding box center [290, 169] width 122 height 8
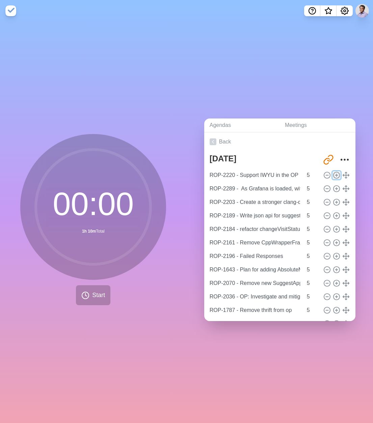
click at [333, 172] on icon at bounding box center [336, 175] width 7 height 7
type input "ROP-2220 - Support IWYU in the OP"
type input "ROP-2289 - As Grafana is loaded, with Date range spanning further in the past, …"
type input "ROP-2203 - Create a stronger clang-debug toolchain"
type input "ROP-2189 - Write json api for suggest and assist in the OP"
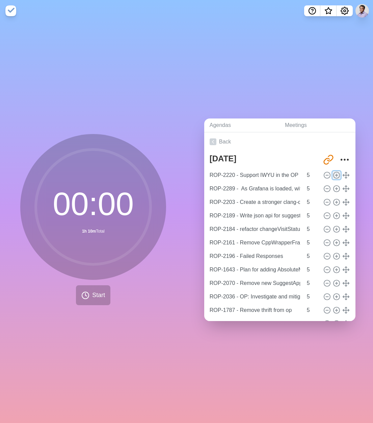
type input "ROP-2184 - refactor changeVisitStatusAssignmentOrSequence api in dailyPlanContr…"
type input "ROP-2161 - Remove CppWrapperFramework library and the rest of the COM abstracti…"
type input "ROP-2196 - Failed Responses"
type input "ROP-1643 - Plan for adding AbsoluteMaximumDistance to the Resource/Vehicle"
type input "ROP-2070 - Remove new SuggestAppointments logic"
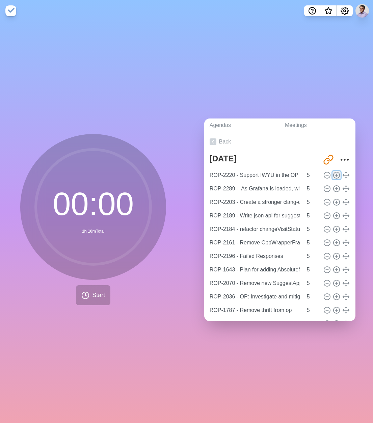
type input "ROP-2036 - OP: Investigate and mitigate nanodbc "0000" error"
type input "ROP-1787 - Remove thrift from op"
type input "ROP-1346 - Within MS Optimization - Support MultiDay Resource Profile"
type input "ROP-1297 - Route - Optimization Profile Custom Configuration - First Appointmen…"
click at [333, 172] on icon at bounding box center [336, 175] width 7 height 7
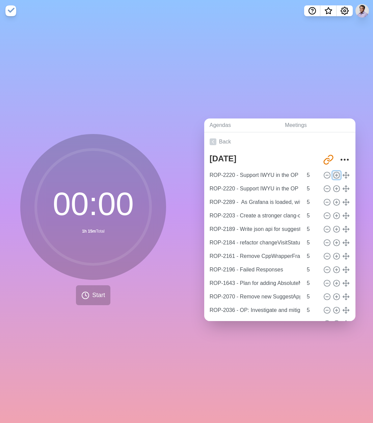
type input "ROP-2220 - Support IWYU in the OP"
type input "ROP-2289 - As Grafana is loaded, with Date range spanning further in the past, …"
type input "ROP-2203 - Create a stronger clang-debug toolchain"
type input "ROP-2189 - Write json api for suggest and assist in the OP"
type input "ROP-2184 - refactor changeVisitStatusAssignmentOrSequence api in dailyPlanContr…"
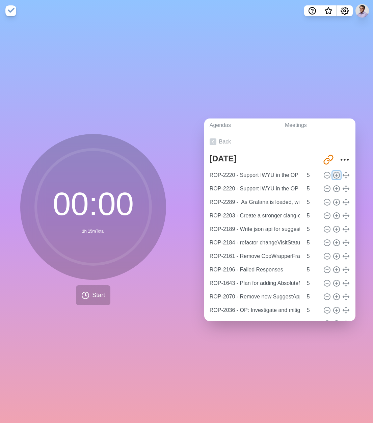
type input "ROP-2161 - Remove CppWrapperFramework library and the rest of the COM abstracti…"
type input "ROP-2196 - Failed Responses"
type input "ROP-1643 - Plan for adding AbsoluteMaximumDistance to the Resource/Vehicle"
type input "ROP-2070 - Remove new SuggestAppointments logic"
type input "ROP-2036 - OP: Investigate and mitigate nanodbc "0000" error"
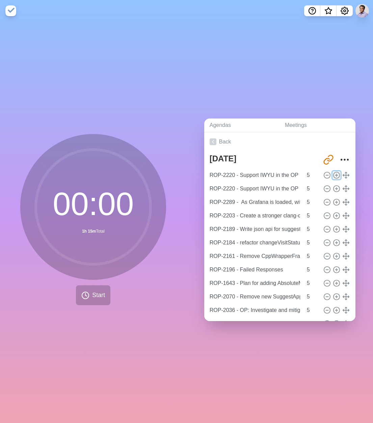
type input "ROP-1787 - Remove thrift from op"
type input "ROP-1346 - Within MS Optimization - Support MultiDay Resource Profile"
type input "ROP-1297 - Route - Optimization Profile Custom Configuration - First Appointmen…"
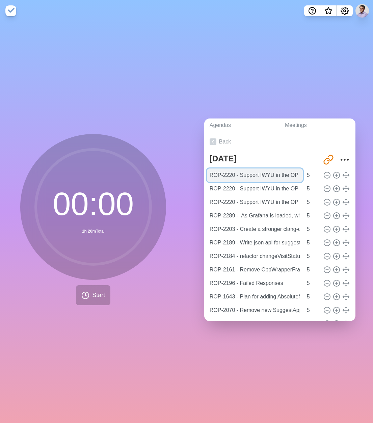
click at [264, 173] on input "ROP-2220 - Support IWYU in the OP" at bounding box center [255, 176] width 96 height 14
paste input "91 - Prevent refill visits after the start of the day"
type input "ROP-2291 - Prevent refill visits after the start of the day"
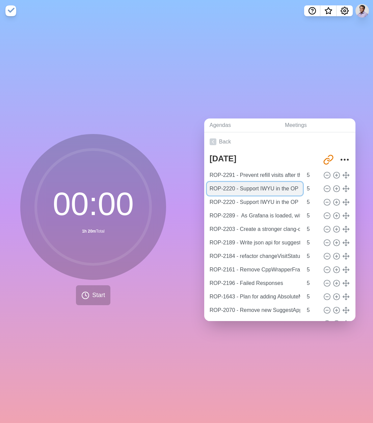
click at [240, 190] on input "ROP-2220 - Support IWYU in the OP" at bounding box center [255, 189] width 96 height 14
paste input "90- Support a LogisticsModel on daily plan requests for capacity planning."
type input "ROP-2290- Support a LogisticsModel on daily plan requests for capacity planning."
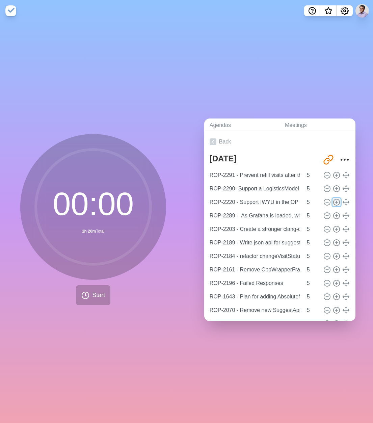
click at [337, 201] on line at bounding box center [337, 202] width 0 height 2
type input "ROP-2220 - Support IWYU in the OP"
type input "ROP-2289 - As Grafana is loaded, with Date range spanning further in the past, …"
type input "ROP-2203 - Create a stronger clang-debug toolchain"
type input "ROP-2189 - Write json api for suggest and assist in the OP"
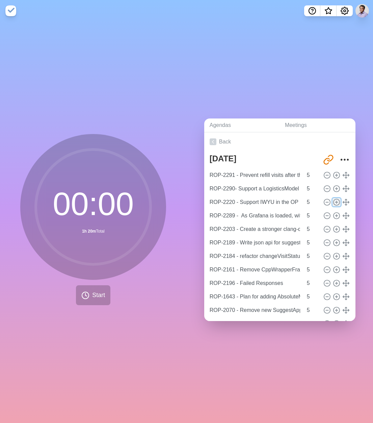
type input "ROP-2184 - refactor changeVisitStatusAssignmentOrSequence api in dailyPlanContr…"
type input "ROP-2161 - Remove CppWrapperFramework library and the rest of the COM abstracti…"
type input "ROP-2196 - Failed Responses"
type input "ROP-1643 - Plan for adding AbsoluteMaximumDistance to the Resource/Vehicle"
type input "ROP-2070 - Remove new SuggestAppointments logic"
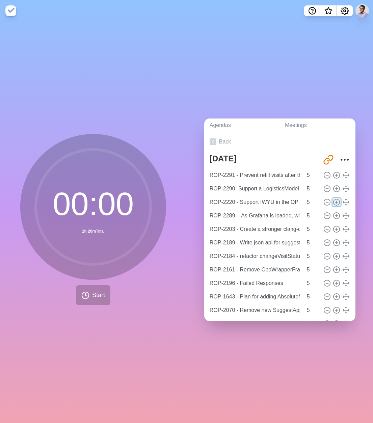
type input "ROP-2036 - OP: Investigate and mitigate nanodbc "0000" error"
type input "ROP-1787 - Remove thrift from op"
type input "ROP-1346 - Within MS Optimization - Support MultiDay Resource Profile"
type input "ROP-1297 - Route - Optimization Profile Custom Configuration - First Appointmen…"
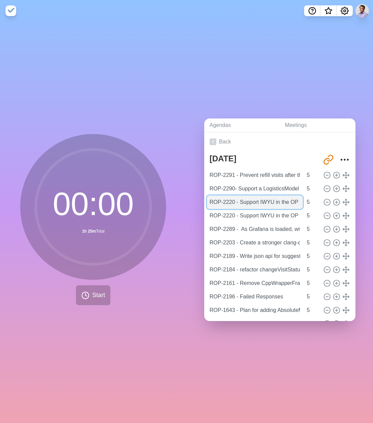
click at [247, 203] on input "ROP-2220 - Support IWYU in the OP" at bounding box center [255, 203] width 96 height 14
paste input "96 - Legacy | Update the maxRequestSeconds in the Batch Request from 14100 seco…"
type input "ROP-2296 - Legacy | Update the maxRequestSeconds in the Batch Request from 1410…"
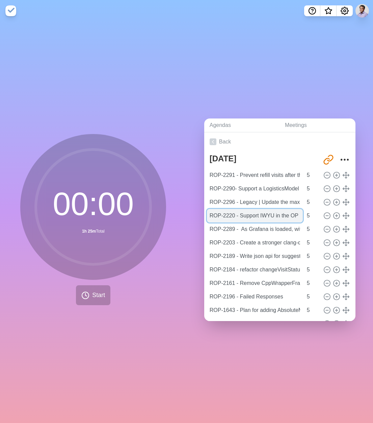
click at [247, 218] on input "ROP-2220 - Support IWYU in the OP" at bounding box center [255, 216] width 96 height 14
click at [218, 122] on link "Agendas" at bounding box center [241, 126] width 75 height 14
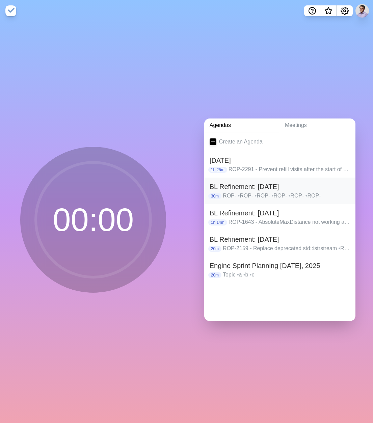
click at [326, 192] on p "ROP- • ROP- • ROP- • ROP- • ROP- • ROP-" at bounding box center [286, 196] width 127 height 8
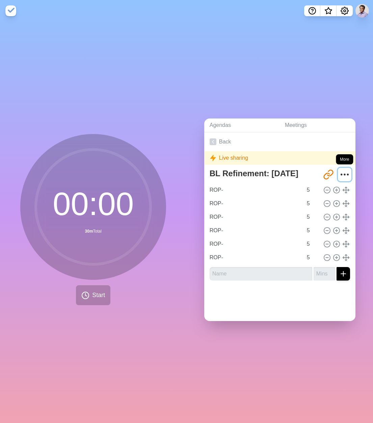
click at [339, 174] on icon "More" at bounding box center [344, 174] width 11 height 11
click at [339, 173] on icon "More" at bounding box center [344, 174] width 11 height 11
click at [210, 139] on icon at bounding box center [213, 141] width 7 height 7
click at [218, 141] on link "Back" at bounding box center [279, 141] width 151 height 19
click at [217, 123] on link "Agendas" at bounding box center [241, 126] width 75 height 14
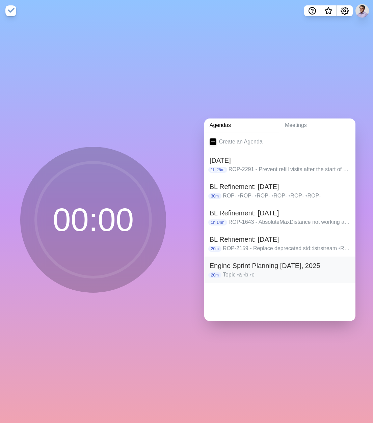
click at [313, 261] on h2 "Engine Sprint Planning [DATE], 2025" at bounding box center [280, 266] width 140 height 10
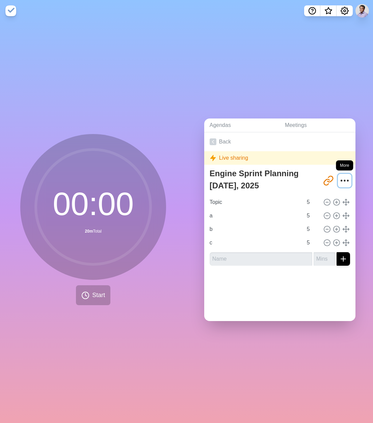
click at [339, 175] on icon "More" at bounding box center [344, 180] width 11 height 11
click at [216, 139] on link "Back" at bounding box center [279, 141] width 151 height 19
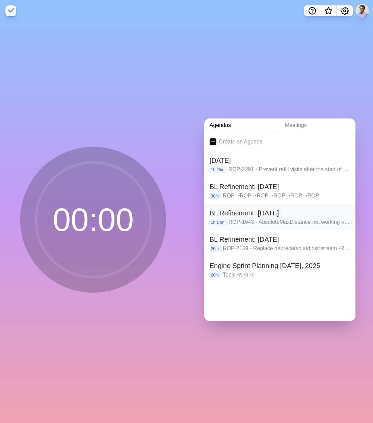
click at [316, 219] on p "ROP-1643 - AbsoluteMaxDistance not working as intended • ROP-2191 - Truck Capac…" at bounding box center [290, 222] width 122 height 8
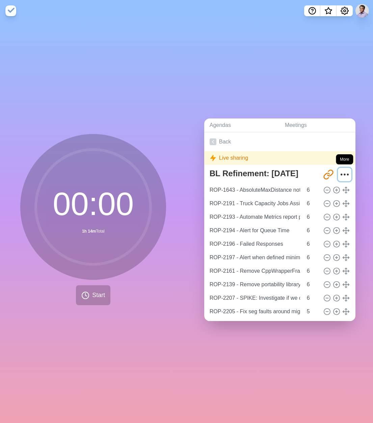
click at [339, 171] on icon "More" at bounding box center [344, 174] width 11 height 11
click at [324, 175] on icon "Share link" at bounding box center [326, 176] width 5 height 6
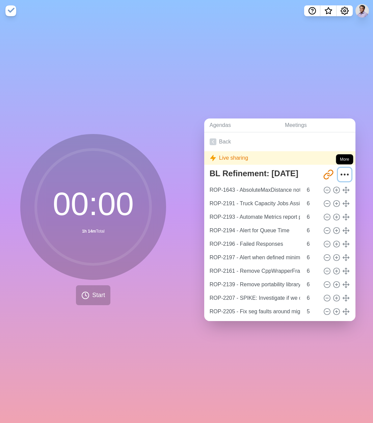
click at [339, 173] on icon "More" at bounding box center [344, 174] width 11 height 11
click at [237, 154] on div "Live sharing" at bounding box center [279, 158] width 151 height 14
click at [324, 186] on icon at bounding box center [327, 189] width 7 height 7
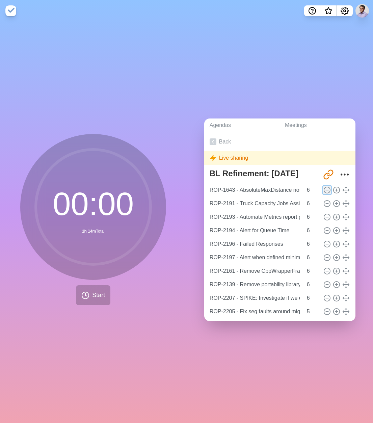
click at [324, 186] on icon at bounding box center [327, 189] width 7 height 7
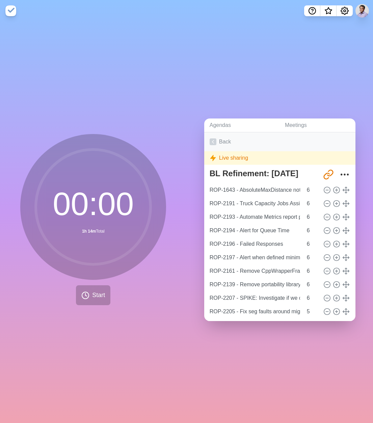
click at [221, 139] on link "Back" at bounding box center [279, 141] width 151 height 19
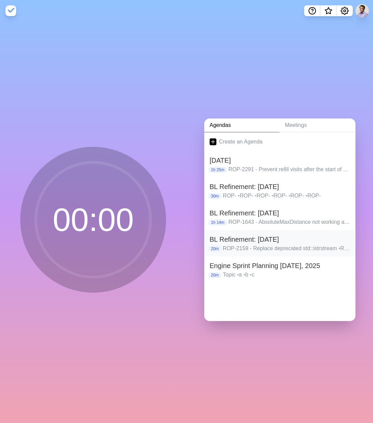
click at [310, 239] on h2 "BL Refinement: [DATE]" at bounding box center [280, 239] width 140 height 10
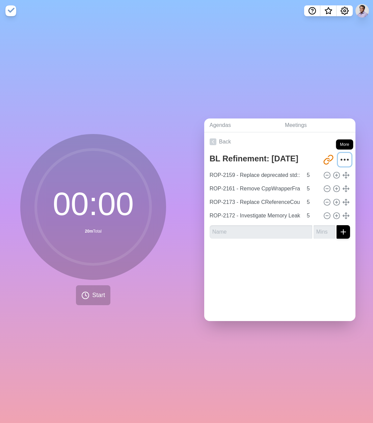
click at [339, 158] on icon "More" at bounding box center [344, 159] width 11 height 11
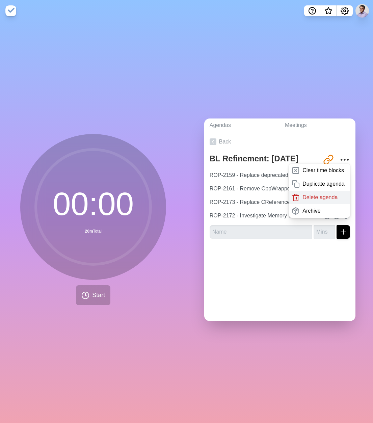
click at [317, 193] on p "Delete agenda" at bounding box center [320, 197] width 35 height 8
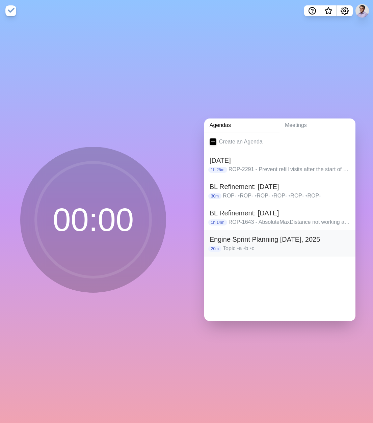
click at [325, 241] on h2 "Engine Sprint Planning [DATE], 2025" at bounding box center [280, 239] width 140 height 10
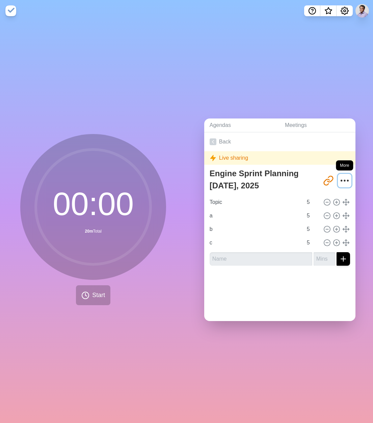
click at [344, 180] on circle "More" at bounding box center [344, 180] width 1 height 1
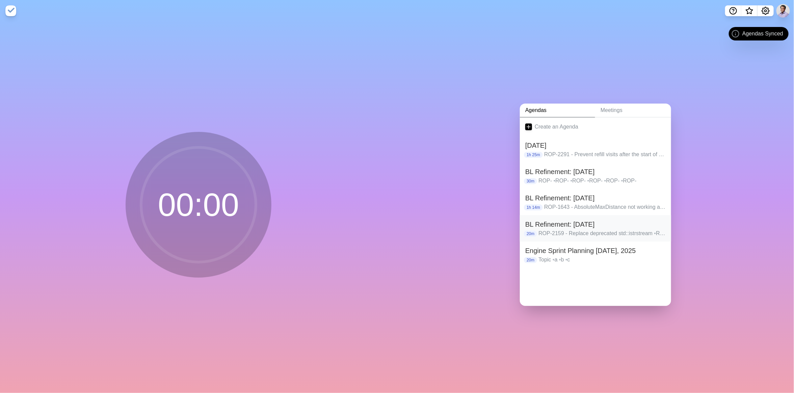
click at [614, 219] on h2 "BL Refinement: [DATE]" at bounding box center [595, 224] width 140 height 10
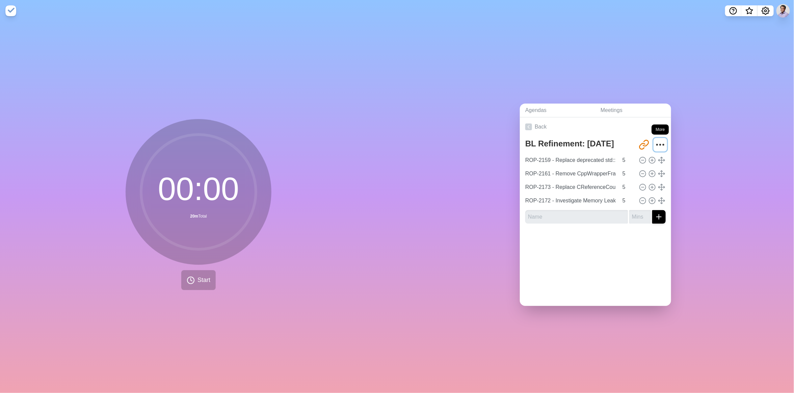
click at [655, 141] on icon "More" at bounding box center [660, 144] width 11 height 11
click at [632, 179] on p "Delete agenda" at bounding box center [635, 183] width 35 height 8
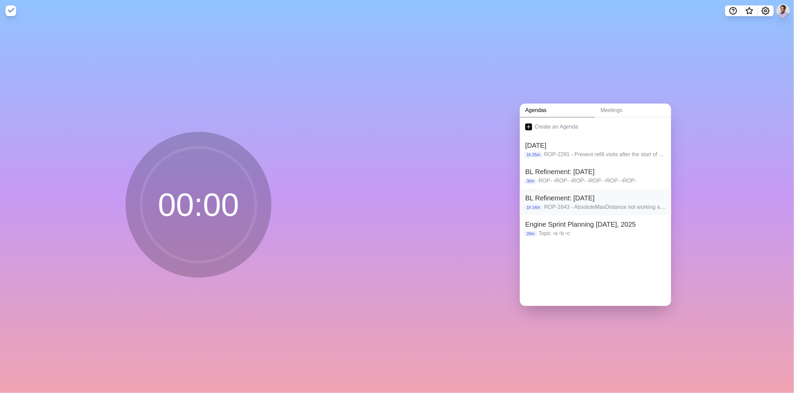
click at [644, 199] on h2 "BL Refinement: [DATE]" at bounding box center [595, 198] width 140 height 10
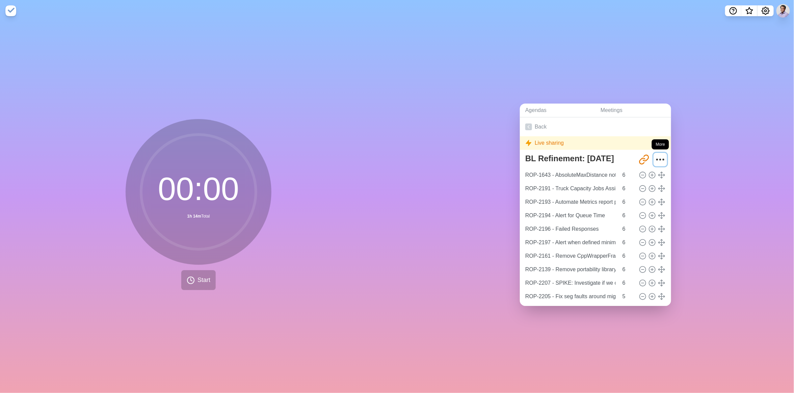
click at [655, 154] on icon "More" at bounding box center [660, 159] width 11 height 11
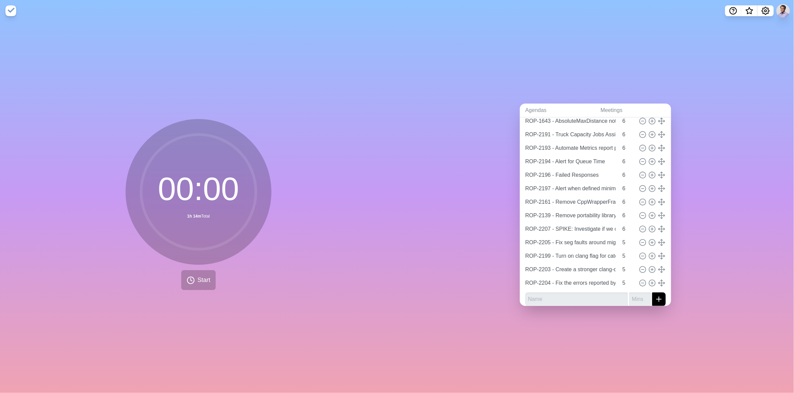
scroll to position [59, 0]
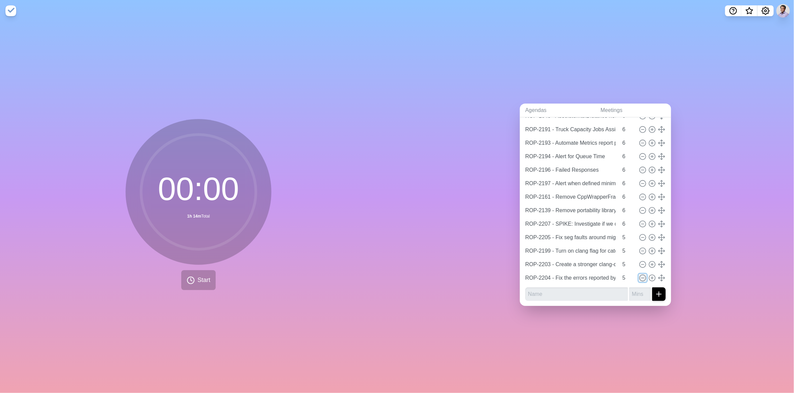
click at [639, 275] on icon at bounding box center [642, 278] width 7 height 7
click at [639, 221] on icon at bounding box center [642, 224] width 7 height 7
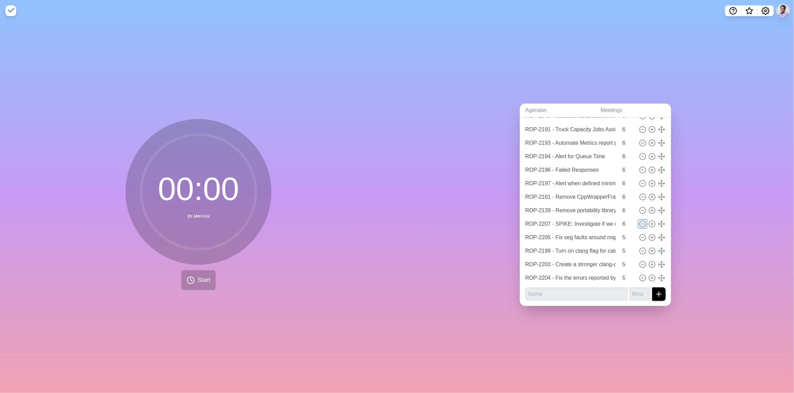
click at [639, 221] on icon at bounding box center [642, 224] width 7 height 7
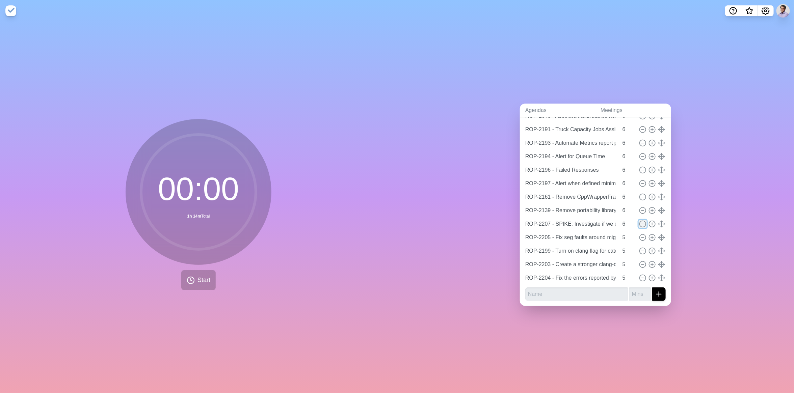
click at [639, 221] on icon at bounding box center [642, 224] width 7 height 7
click at [655, 290] on icon "submit" at bounding box center [659, 294] width 8 height 8
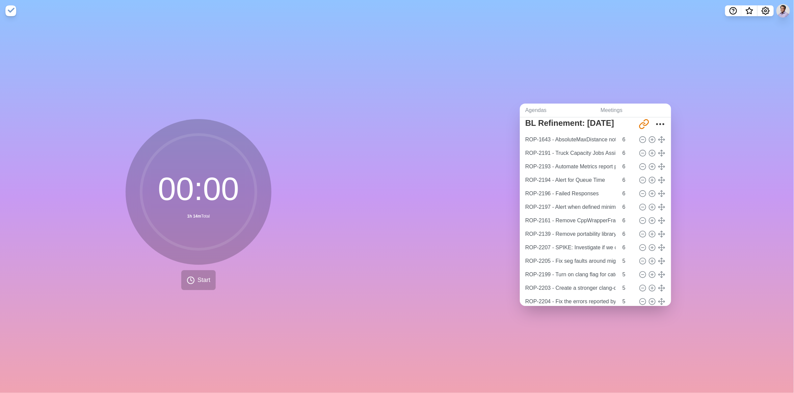
scroll to position [0, 0]
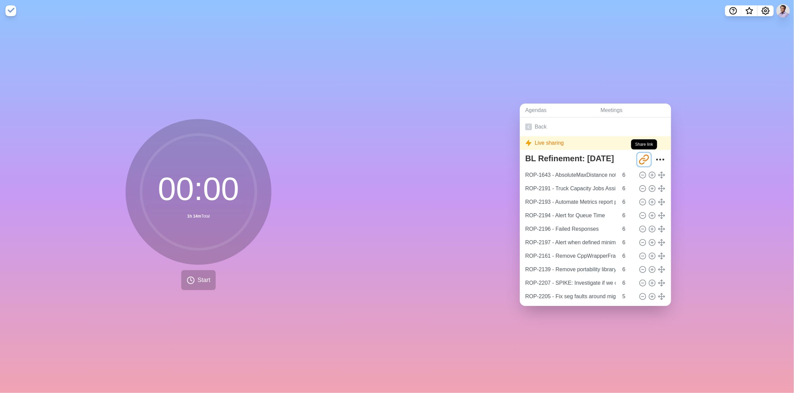
click at [639, 159] on icon "Share link" at bounding box center [644, 159] width 11 height 11
click at [592, 146] on div "Live sharing" at bounding box center [595, 143] width 151 height 14
click at [529, 124] on link "Back" at bounding box center [595, 127] width 151 height 19
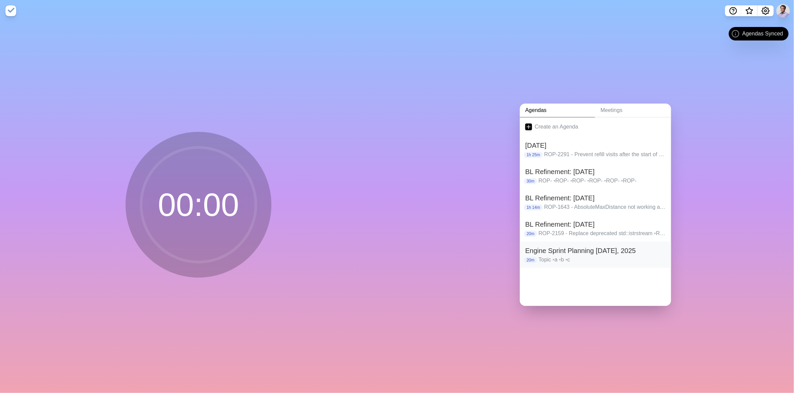
click at [621, 248] on h2 "Engine Sprint Planning [DATE], 2025" at bounding box center [595, 251] width 140 height 10
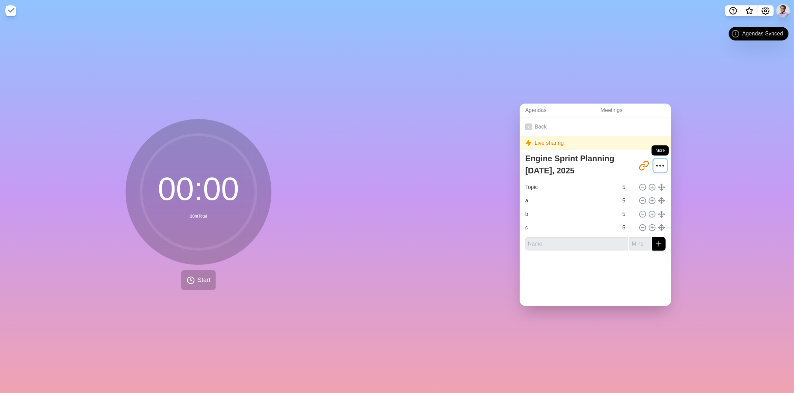
click at [655, 161] on icon "More" at bounding box center [660, 165] width 11 height 11
click at [656, 164] on icon "More" at bounding box center [660, 165] width 11 height 11
click at [753, 8] on span "What’s new" at bounding box center [749, 13] width 11 height 14
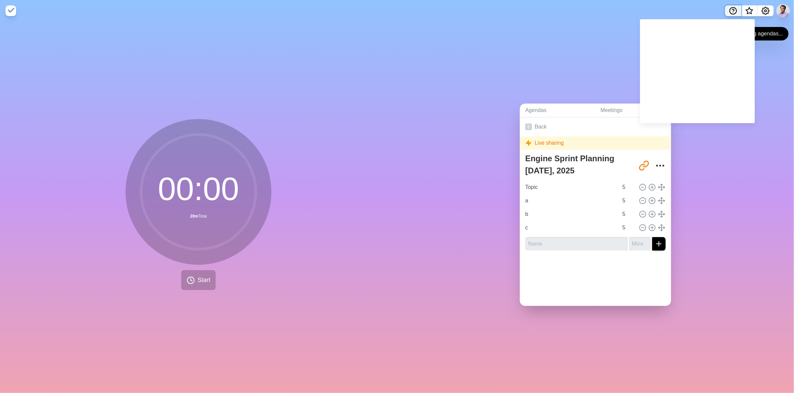
click at [732, 9] on icon "Help" at bounding box center [733, 11] width 8 height 8
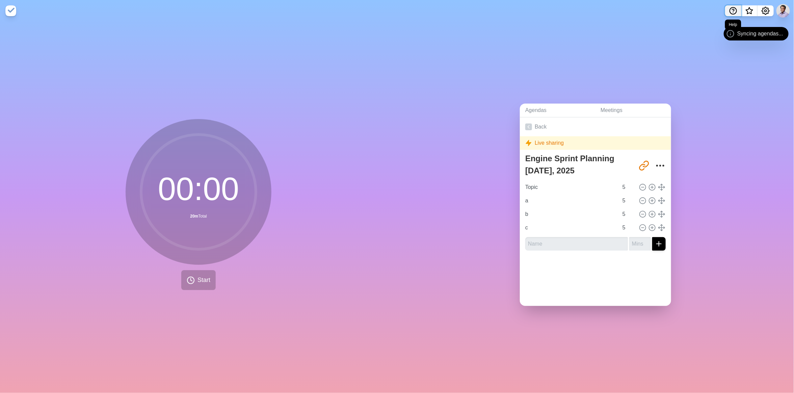
click at [732, 9] on icon "Help" at bounding box center [733, 11] width 8 height 8
click at [734, 10] on icon "Help" at bounding box center [733, 10] width 2 height 2
click at [769, 14] on icon "Settings" at bounding box center [766, 11] width 8 height 8
click at [769, 34] on span "Syncing agendas..." at bounding box center [761, 34] width 46 height 8
click at [735, 34] on icon at bounding box center [731, 34] width 8 height 8
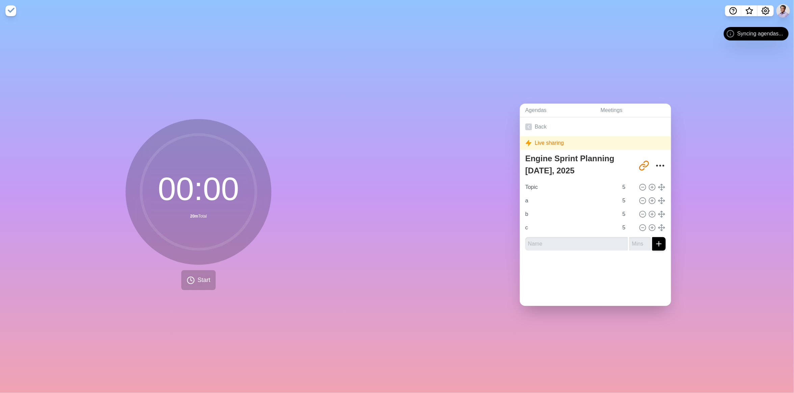
click at [726, 108] on div "Agendas Meetings Back Live sharing Engine Sprint Planning [DATE], 2025 [URL][DO…" at bounding box center [595, 208] width 397 height 372
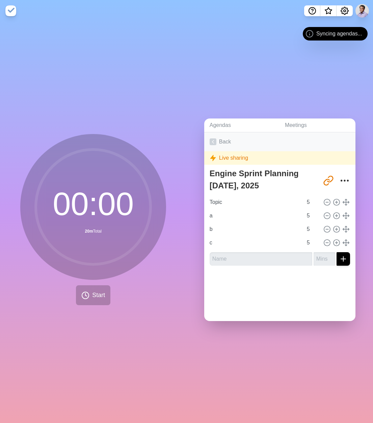
click at [211, 138] on icon at bounding box center [213, 141] width 7 height 7
click at [220, 138] on link "Back" at bounding box center [279, 141] width 151 height 19
click at [221, 123] on link "Agendas" at bounding box center [241, 126] width 75 height 14
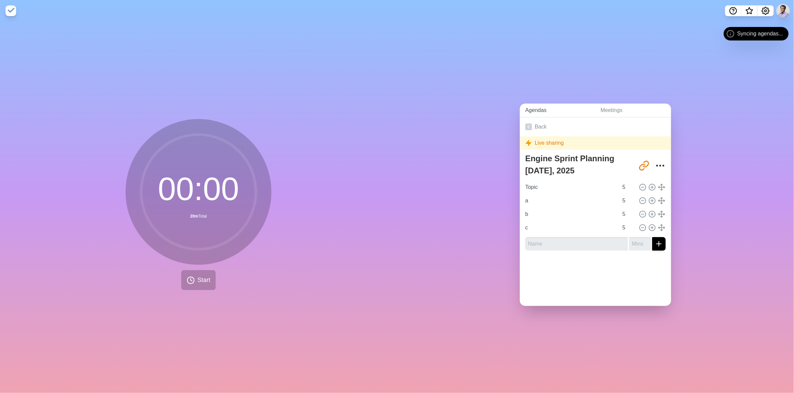
click at [524, 107] on link "Agendas" at bounding box center [557, 111] width 75 height 14
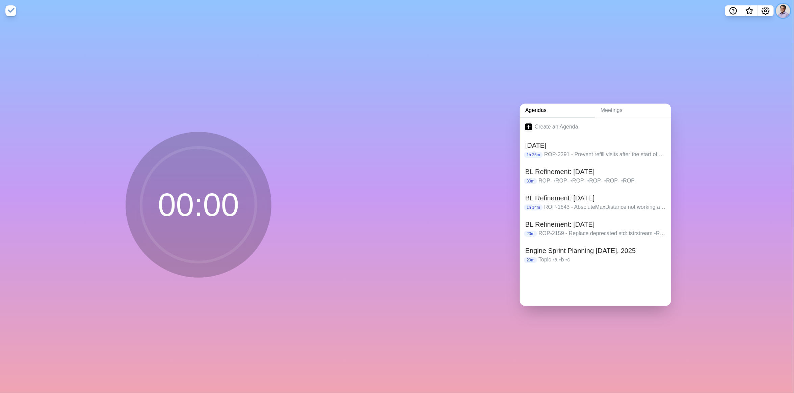
click at [783, 10] on button at bounding box center [783, 11] width 14 height 14
click at [704, 33] on div "Agendas Meetings Create an Agenda [DATE] 1h 25m ROP-2291 - Prevent refill visit…" at bounding box center [595, 208] width 397 height 372
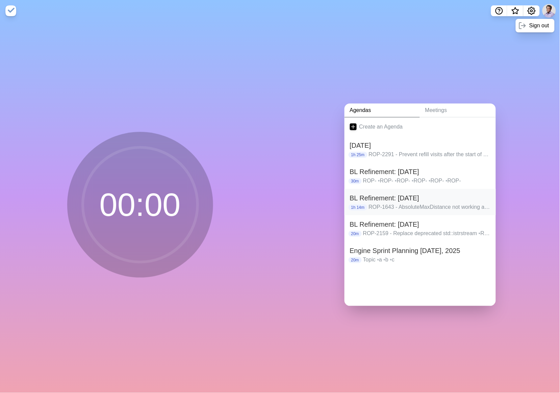
click at [397, 203] on p "ROP-1643 - AbsoluteMaxDistance not working as intended • ROP-2191 - Truck Capac…" at bounding box center [430, 207] width 122 height 8
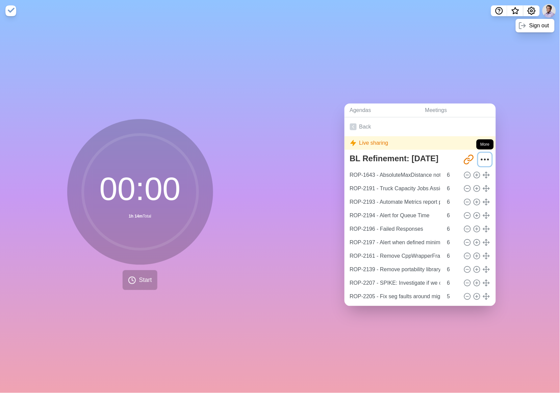
click at [480, 159] on icon "More" at bounding box center [485, 159] width 11 height 11
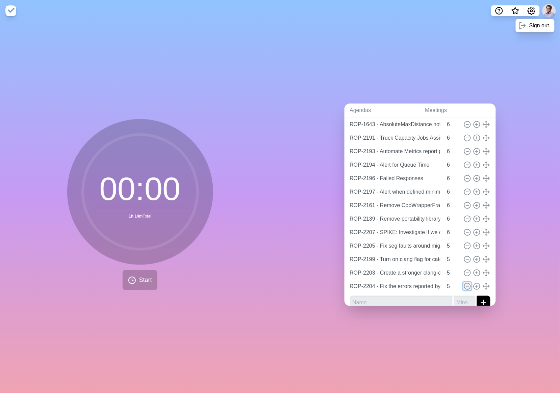
click at [464, 283] on icon at bounding box center [467, 286] width 7 height 7
click at [466, 273] on line at bounding box center [467, 273] width 2 height 0
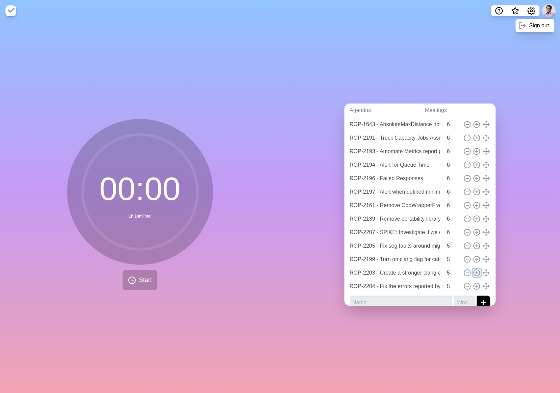
click at [473, 269] on icon at bounding box center [476, 272] width 7 height 7
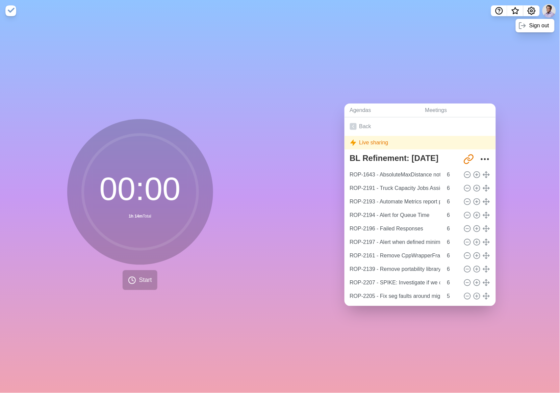
scroll to position [0, 0]
click at [359, 120] on link "Back" at bounding box center [419, 127] width 151 height 19
click at [359, 110] on link "Agendas" at bounding box center [381, 111] width 75 height 14
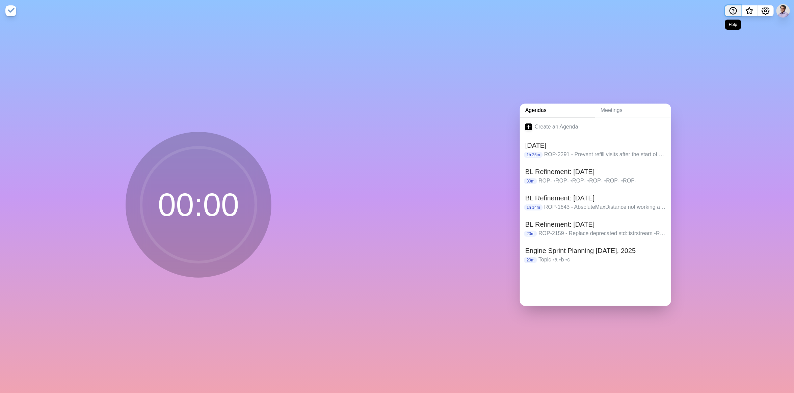
click at [553, 12] on icon "Help" at bounding box center [733, 11] width 8 height 8
click at [553, 36] on p "Talk to me" at bounding box center [709, 39] width 25 height 8
click at [553, 12] on icon "Help" at bounding box center [733, 11] width 8 height 8
click at [553, 24] on p "Feature request" at bounding box center [716, 26] width 38 height 8
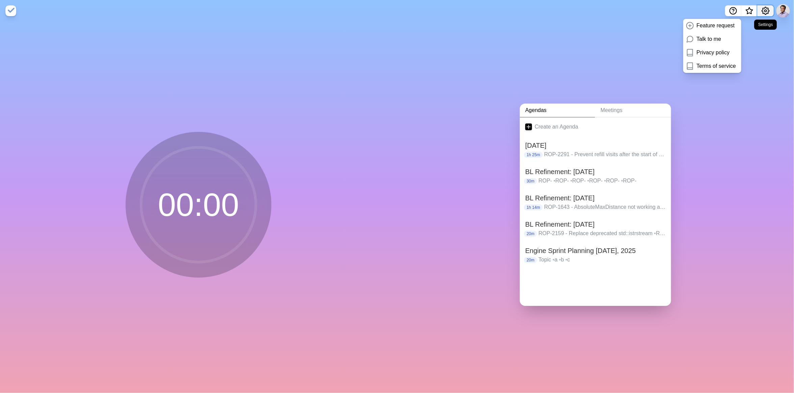
click at [553, 15] on button "Settings" at bounding box center [766, 10] width 16 height 11
click at [553, 38] on p "Manage cookies" at bounding box center [749, 39] width 40 height 8
click at [553, 91] on div "Agendas Meetings Create an Agenda [DATE] 1h 25m ROP-2291 - Prevent refill visit…" at bounding box center [595, 208] width 397 height 372
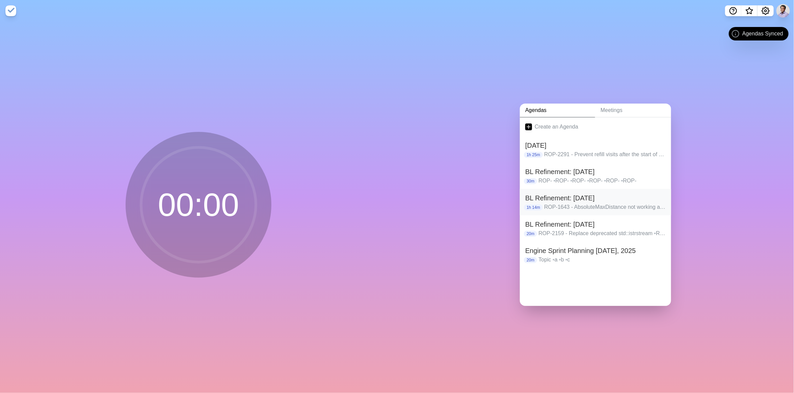
click at [566, 189] on div "BL Refinement: Sept 17 1h 14m ROP-1643 - AbsoluteMaxDistance not working as int…" at bounding box center [595, 202] width 151 height 26
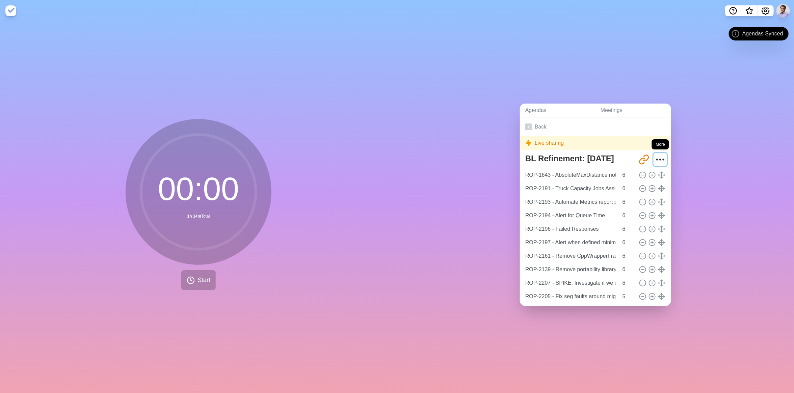
click at [655, 155] on icon "More" at bounding box center [660, 159] width 11 height 11
click at [532, 120] on link "Back" at bounding box center [595, 127] width 151 height 19
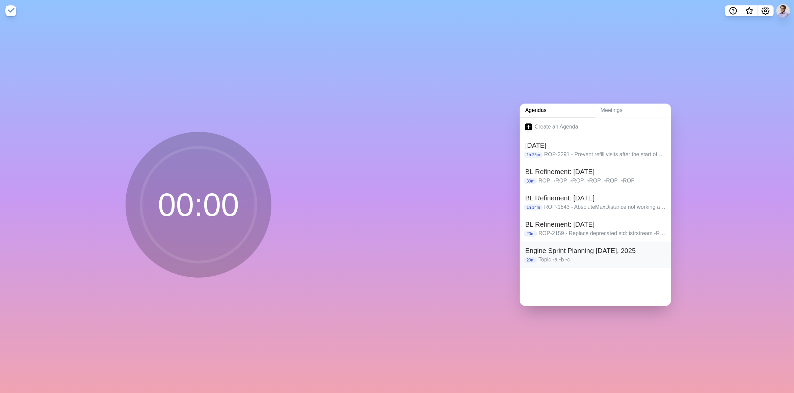
click at [647, 252] on h2 "Engine Sprint Planning [DATE], 2025" at bounding box center [595, 251] width 140 height 10
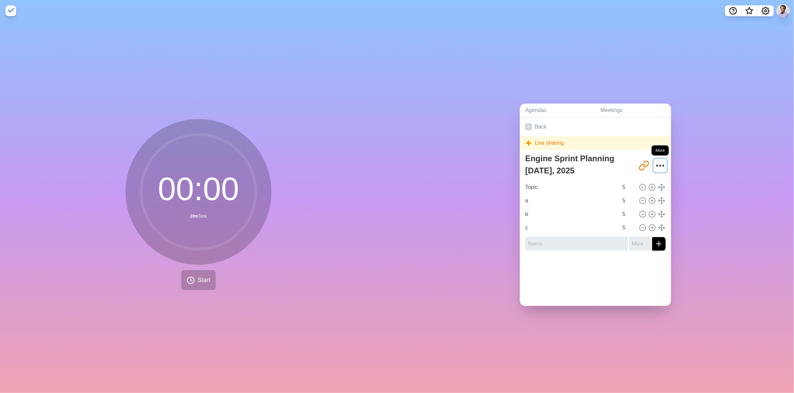
click at [655, 161] on icon "More" at bounding box center [660, 165] width 11 height 11
click at [530, 125] on link "Back" at bounding box center [595, 127] width 151 height 19
click at [525, 125] on icon at bounding box center [528, 127] width 7 height 7
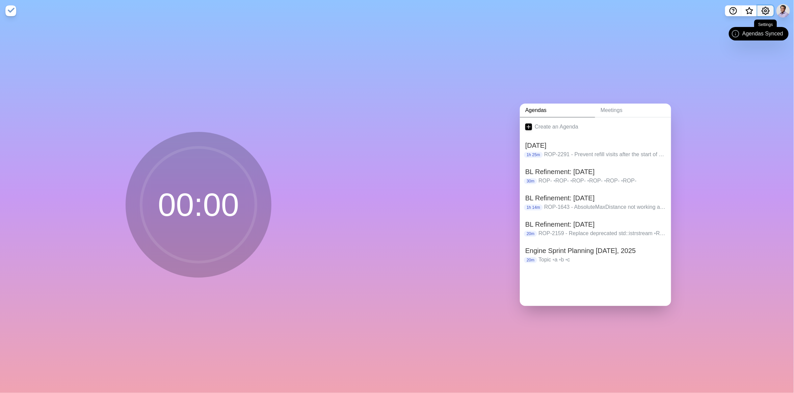
click at [771, 14] on button "Settings" at bounding box center [766, 10] width 16 height 11
click at [753, 26] on p "Preferences" at bounding box center [743, 26] width 29 height 8
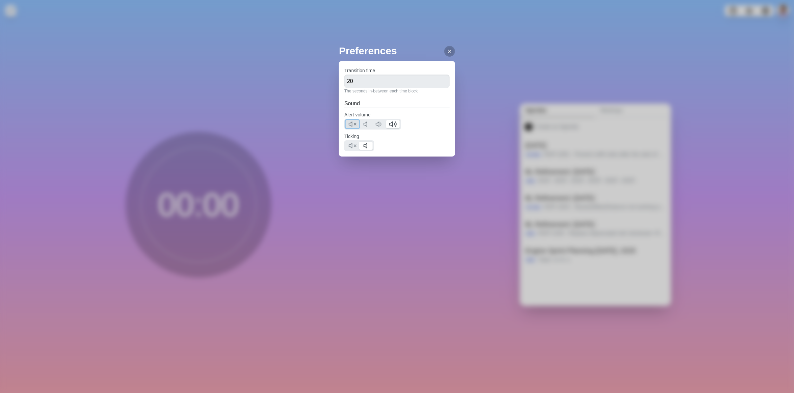
click at [349, 123] on polygon at bounding box center [350, 124] width 3 height 5
click at [348, 147] on icon at bounding box center [352, 146] width 8 height 8
drag, startPoint x: 410, startPoint y: 78, endPoint x: 313, endPoint y: 97, distance: 98.7
click at [313, 97] on div "Preferences Transition time 20 The seconds in-between each time block Sound Ale…" at bounding box center [397, 196] width 794 height 393
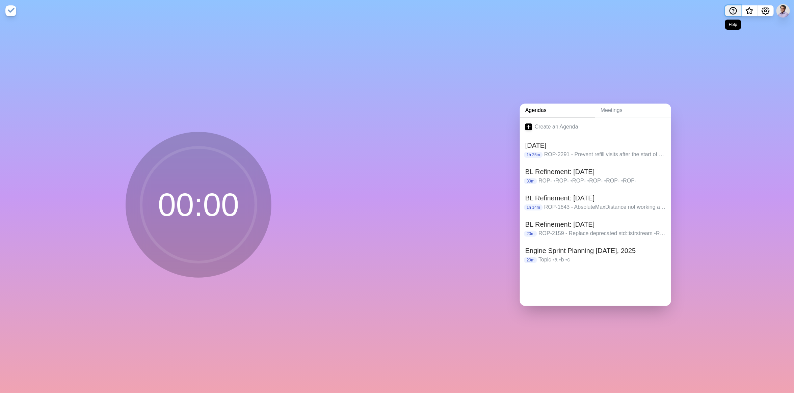
click at [734, 10] on icon "Help" at bounding box center [733, 10] width 2 height 2
click at [705, 36] on p "Talk to me" at bounding box center [709, 39] width 25 height 8
click at [731, 13] on icon "Help" at bounding box center [733, 11] width 8 height 8
click at [720, 31] on link "Feature request" at bounding box center [712, 26] width 58 height 14
